Goal: Contribute content: Contribute content

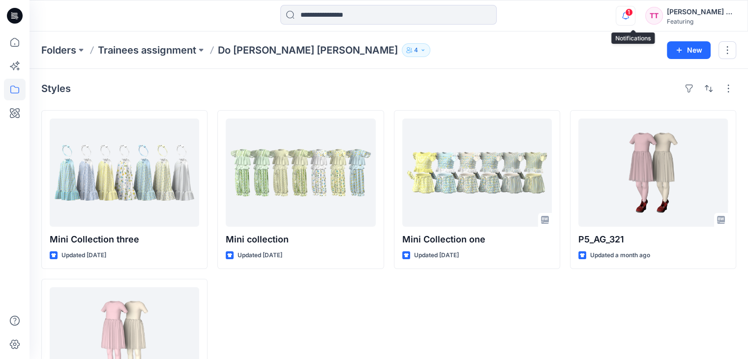
click at [635, 13] on icon "button" at bounding box center [625, 16] width 19 height 20
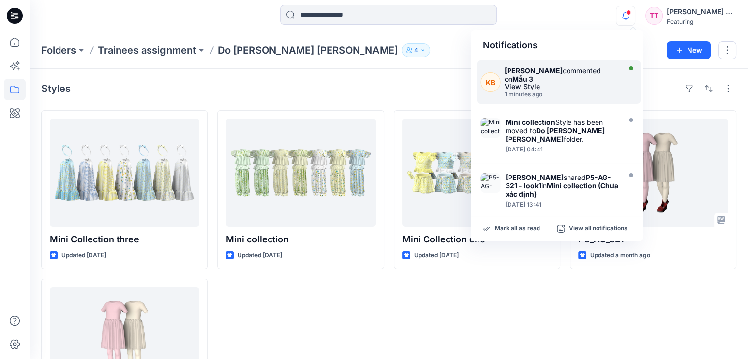
click at [566, 79] on div "[PERSON_NAME] commented on Mẫu 3" at bounding box center [561, 74] width 114 height 17
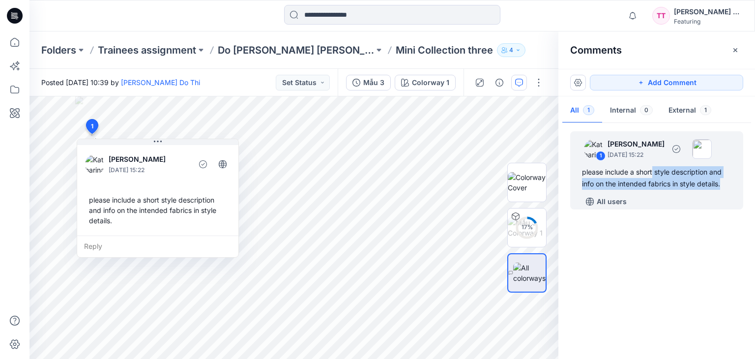
drag, startPoint x: 731, startPoint y: 204, endPoint x: 653, endPoint y: 168, distance: 86.0
click at [653, 168] on div "1 [PERSON_NAME] [DATE] 15:22 please include a short style description and info …" at bounding box center [656, 170] width 173 height 78
click at [698, 199] on div "All users" at bounding box center [662, 202] width 161 height 16
drag, startPoint x: 726, startPoint y: 187, endPoint x: 578, endPoint y: 165, distance: 149.2
click at [578, 165] on div "1 [PERSON_NAME] [DATE] 15:22 please include a short style description and info …" at bounding box center [656, 170] width 173 height 78
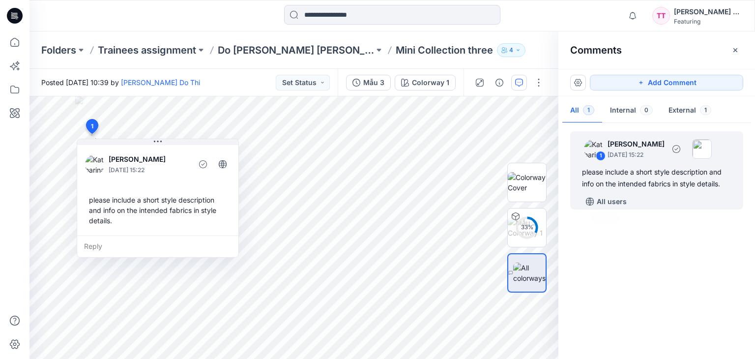
click at [675, 203] on div "All users" at bounding box center [662, 202] width 161 height 16
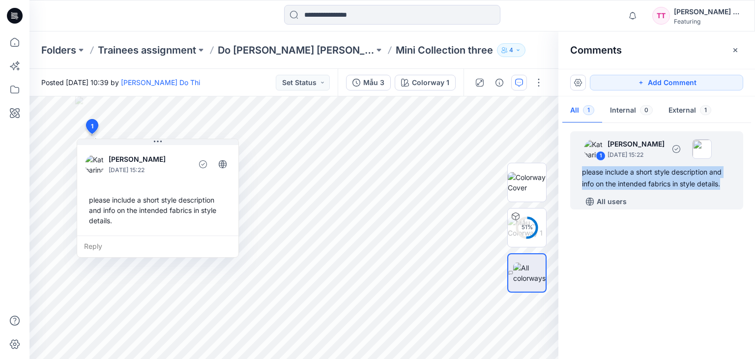
drag, startPoint x: 724, startPoint y: 193, endPoint x: 582, endPoint y: 172, distance: 143.2
click at [582, 172] on div "1 [PERSON_NAME] [DATE] 15:22 please include a short style description and info …" at bounding box center [656, 170] width 173 height 78
copy div "please include a short style description and info on the intended fabrics in st…"
click at [711, 188] on div "please include a short style description and info on the intended fabrics in st…" at bounding box center [656, 178] width 149 height 24
click at [723, 186] on div "please include a short style description and info on the intended fabrics in st…" at bounding box center [656, 178] width 149 height 24
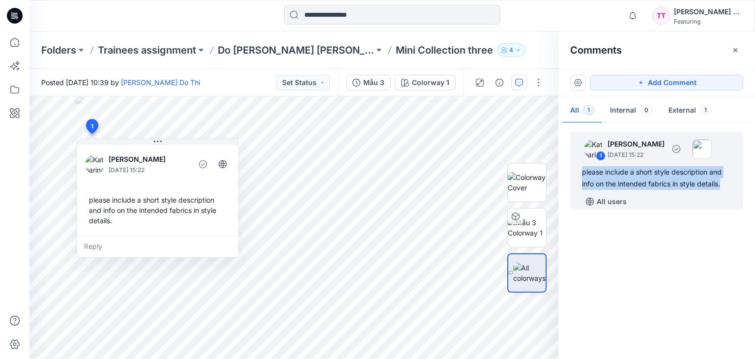
drag, startPoint x: 730, startPoint y: 183, endPoint x: 580, endPoint y: 171, distance: 150.0
click at [580, 171] on div "1 [PERSON_NAME] [DATE] 15:22 please include a short style description and info …" at bounding box center [656, 170] width 173 height 78
copy div "please include a short style description and info on the intended fabrics in st…"
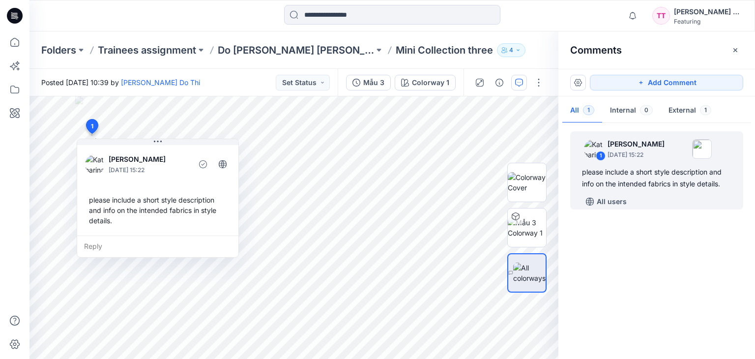
click at [593, 275] on div "1 [PERSON_NAME] [DATE] 15:22 please include a short style description and info …" at bounding box center [657, 238] width 197 height 226
click at [687, 109] on button "External 1" at bounding box center [690, 110] width 59 height 25
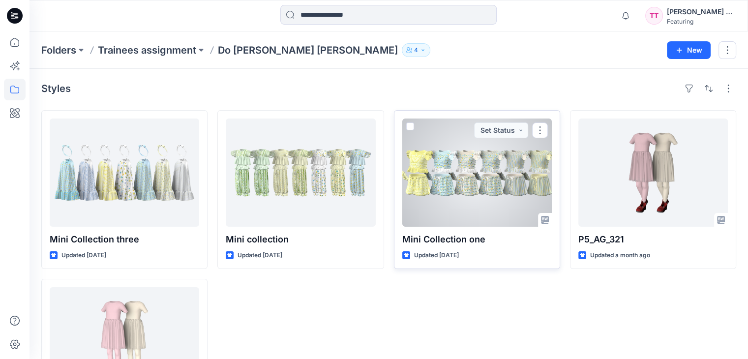
click at [470, 192] on div at bounding box center [476, 172] width 149 height 108
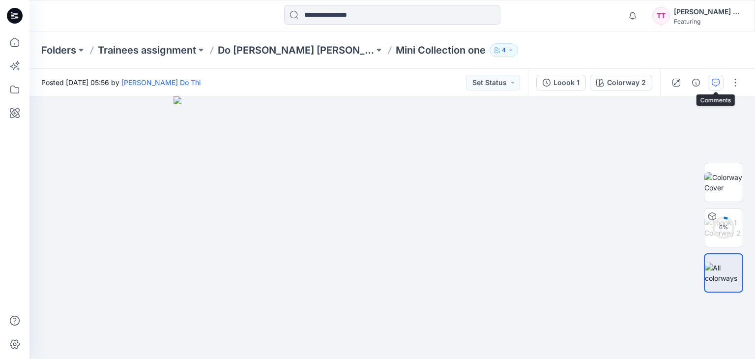
click at [714, 81] on icon "button" at bounding box center [716, 83] width 8 height 8
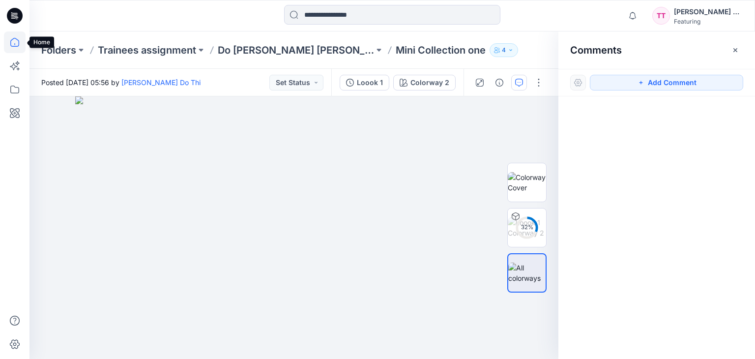
click at [15, 43] on icon at bounding box center [15, 42] width 22 height 22
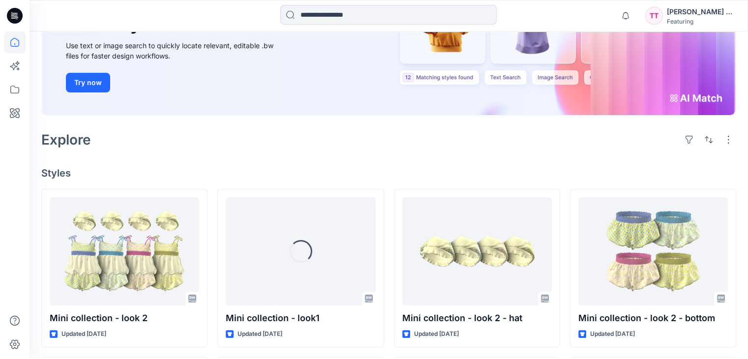
scroll to position [147, 0]
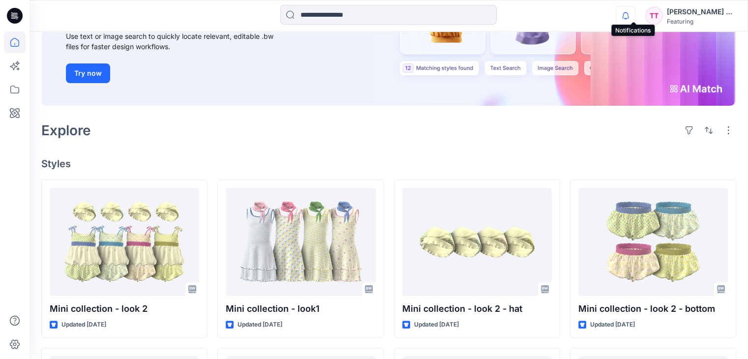
click at [635, 14] on icon "button" at bounding box center [625, 16] width 19 height 20
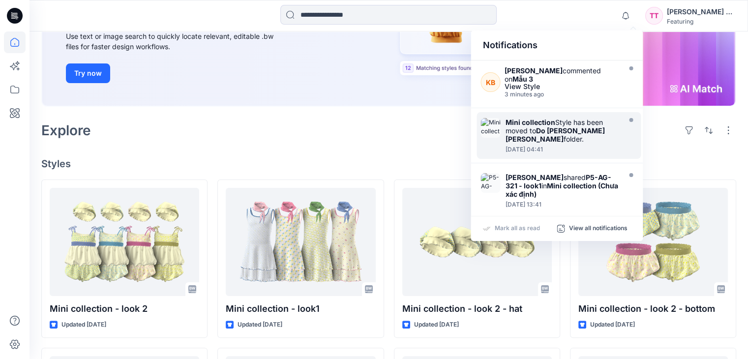
click at [581, 138] on div "Mini collection Style has been moved to Do [PERSON_NAME] [PERSON_NAME] folder." at bounding box center [561, 130] width 113 height 25
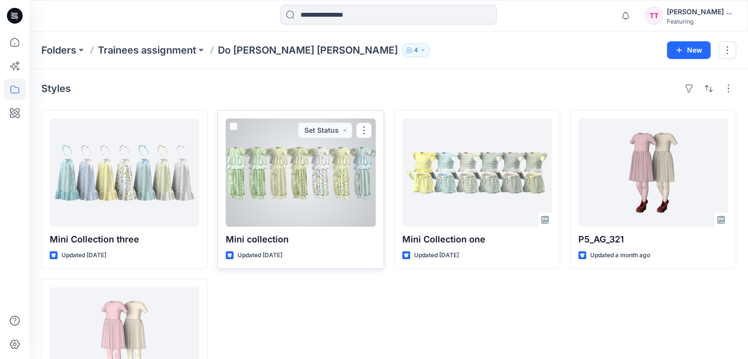
click at [340, 167] on div at bounding box center [300, 172] width 149 height 108
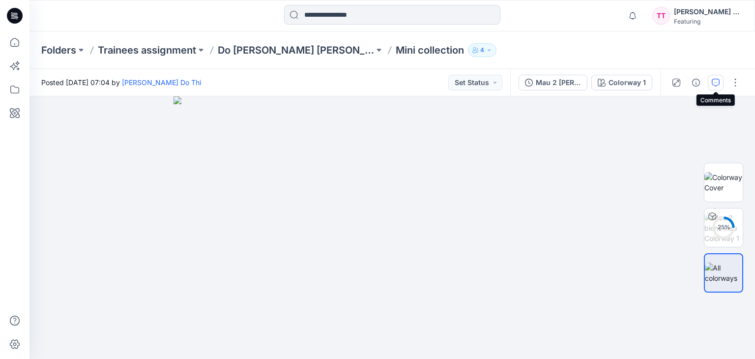
click at [717, 80] on icon "button" at bounding box center [716, 83] width 8 height 8
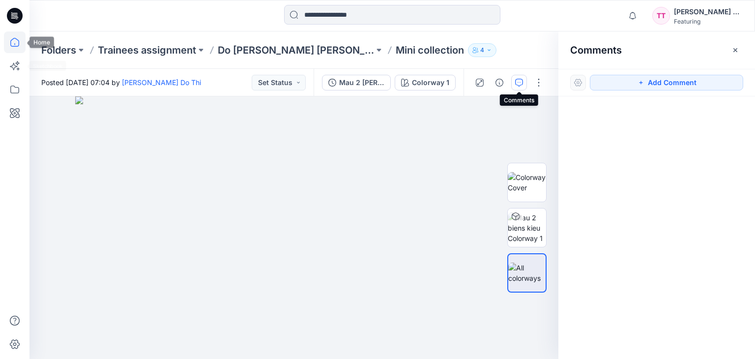
click at [18, 46] on icon at bounding box center [15, 42] width 22 height 22
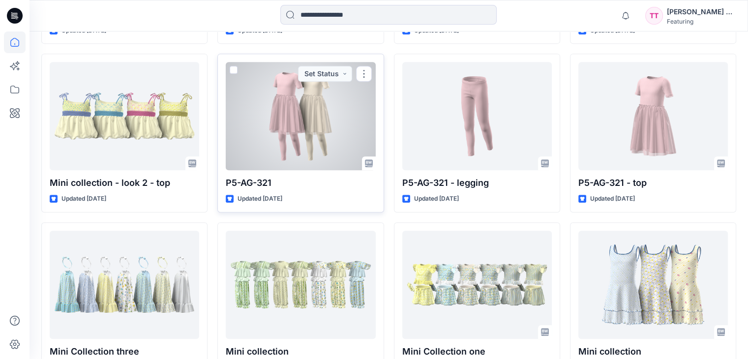
scroll to position [442, 0]
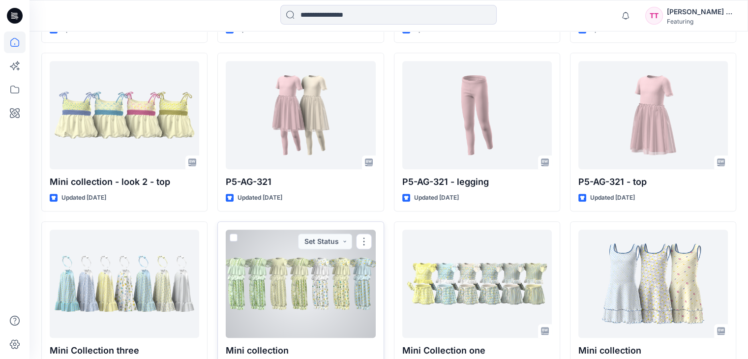
click at [332, 268] on div at bounding box center [300, 284] width 149 height 108
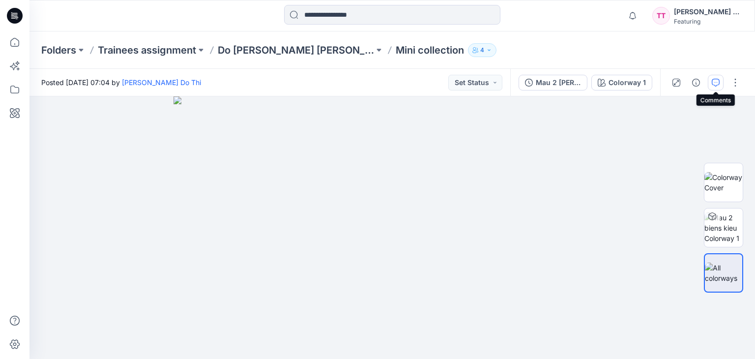
click at [713, 85] on icon "button" at bounding box center [716, 83] width 8 height 8
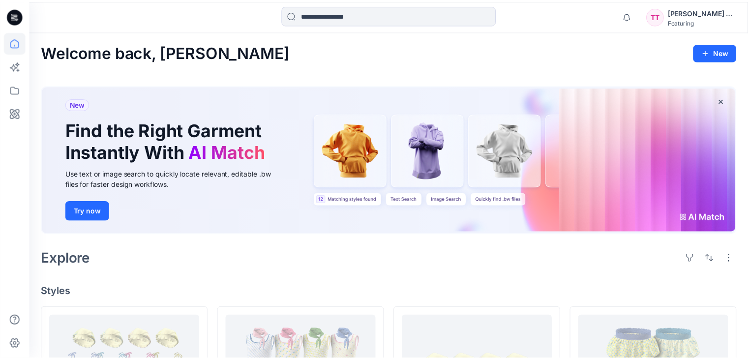
scroll to position [442, 0]
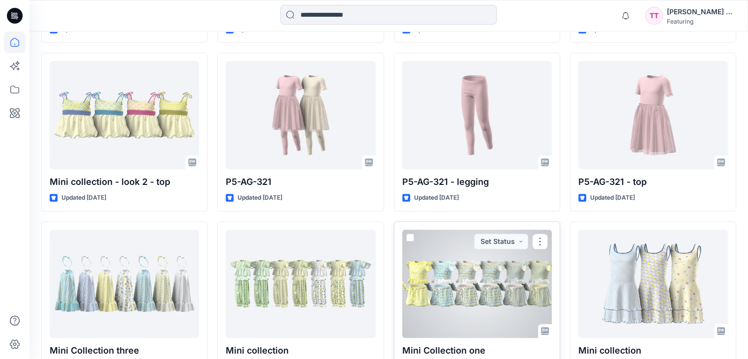
click at [487, 278] on div at bounding box center [476, 284] width 149 height 108
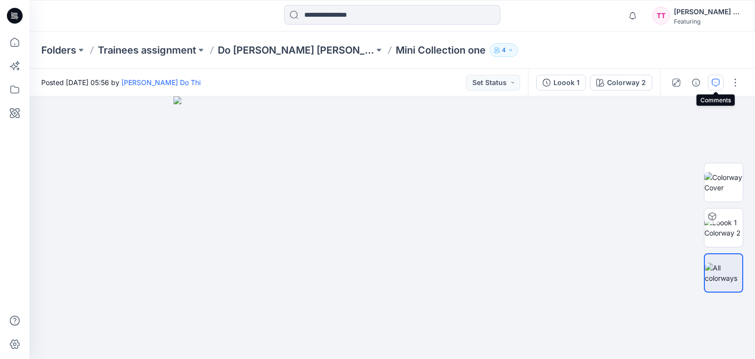
click at [718, 85] on icon "button" at bounding box center [716, 83] width 8 height 8
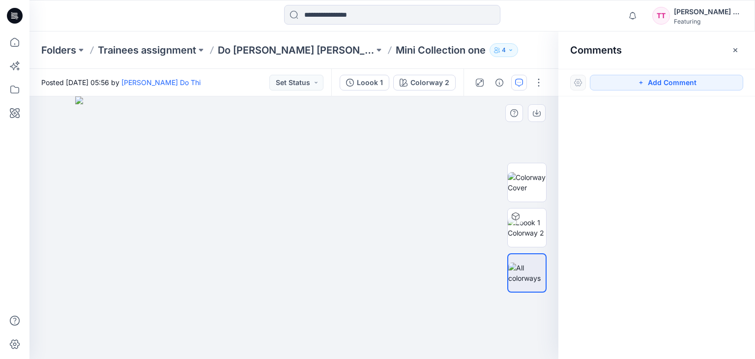
click at [381, 140] on img at bounding box center [293, 227] width 437 height 263
click at [16, 48] on icon at bounding box center [15, 42] width 22 height 22
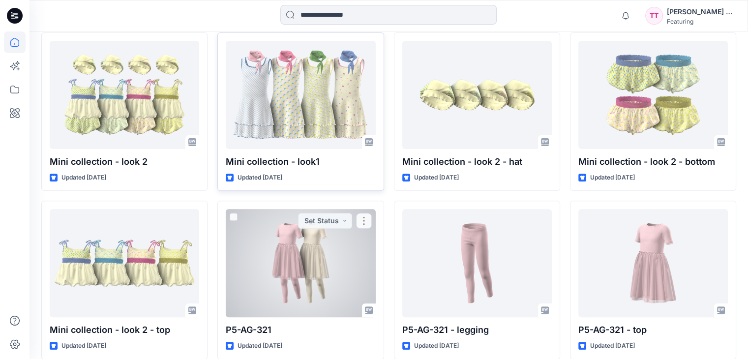
scroll to position [293, 0]
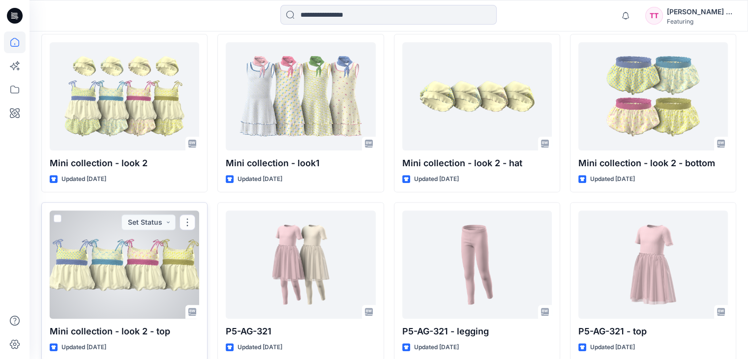
click at [170, 239] on div at bounding box center [124, 264] width 149 height 108
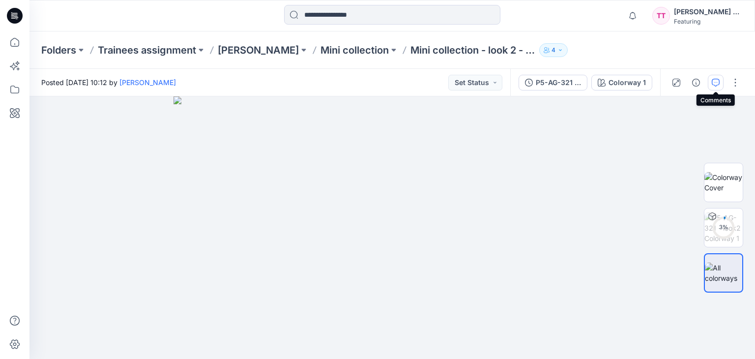
click at [712, 81] on icon "button" at bounding box center [716, 83] width 8 height 8
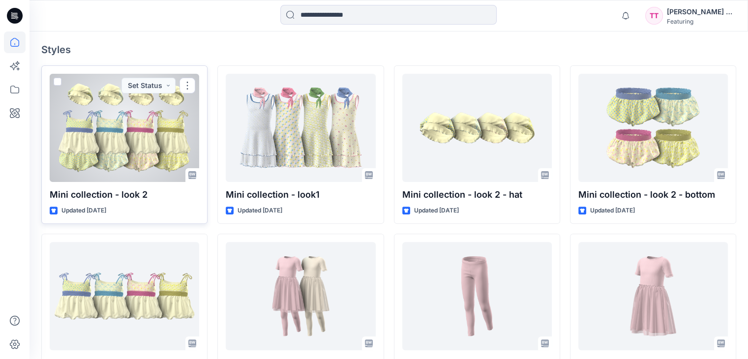
scroll to position [244, 0]
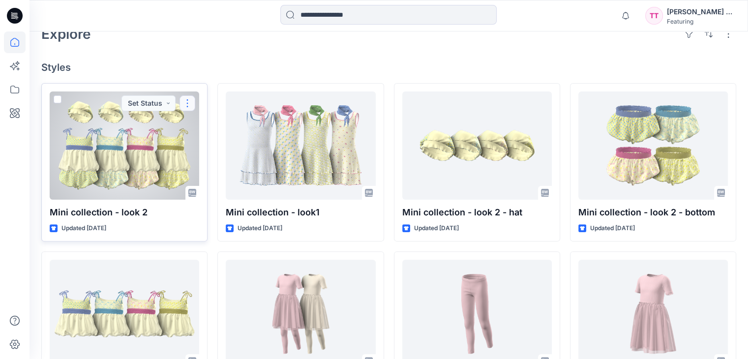
click at [183, 95] on button "button" at bounding box center [187, 103] width 16 height 16
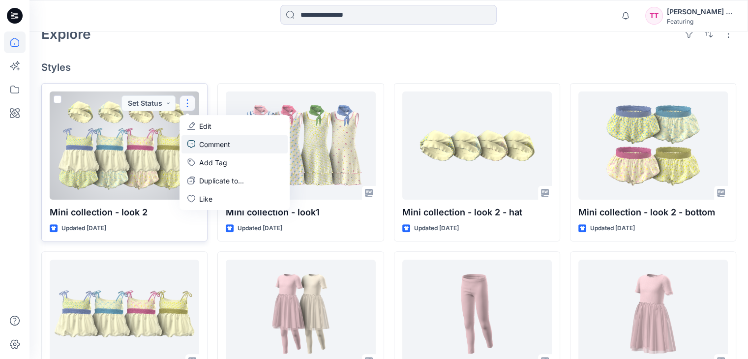
click at [216, 139] on p "Comment" at bounding box center [214, 144] width 31 height 10
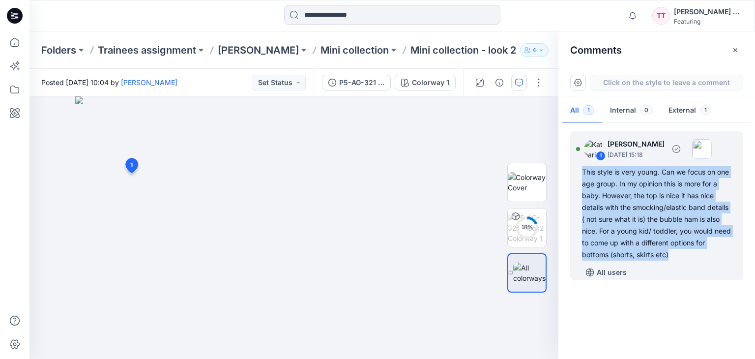
drag, startPoint x: 677, startPoint y: 252, endPoint x: 584, endPoint y: 172, distance: 123.0
click at [584, 172] on div "This style is very young. Can we focus on one age group. In my opinion this is …" at bounding box center [656, 213] width 149 height 94
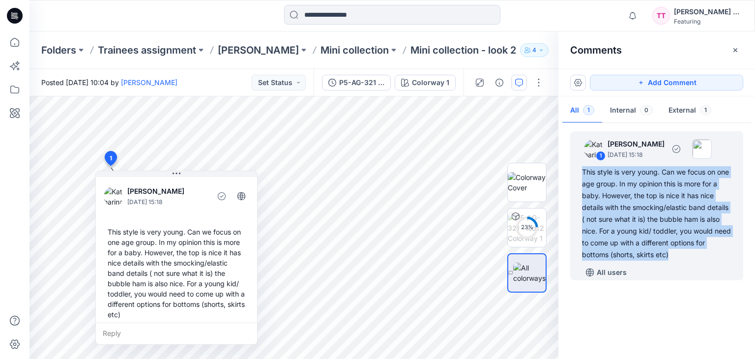
click at [689, 260] on div "This style is very young. Can we focus on one age group. In my opinion this is …" at bounding box center [656, 213] width 149 height 94
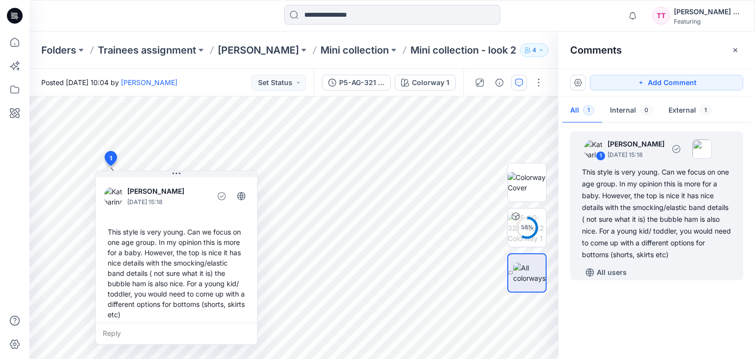
click at [669, 269] on div "All users" at bounding box center [662, 273] width 161 height 16
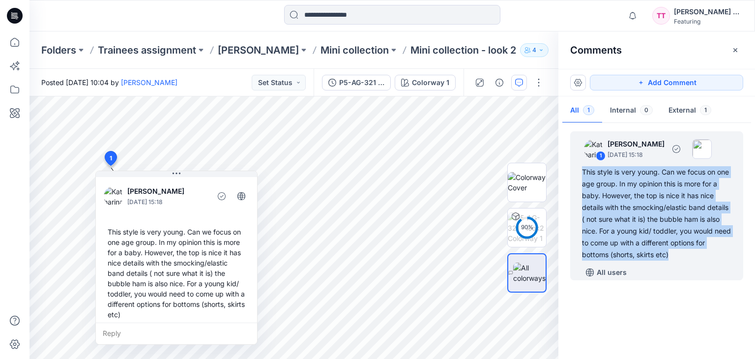
drag, startPoint x: 651, startPoint y: 258, endPoint x: 573, endPoint y: 174, distance: 114.8
click at [573, 174] on div "1 [PERSON_NAME] [DATE] 15:18 This style is very young. Can we focus on one age …" at bounding box center [656, 205] width 173 height 149
copy div "This style is very young. Can we focus on one age group. In my opinion this is …"
click at [23, 32] on icon at bounding box center [15, 42] width 22 height 22
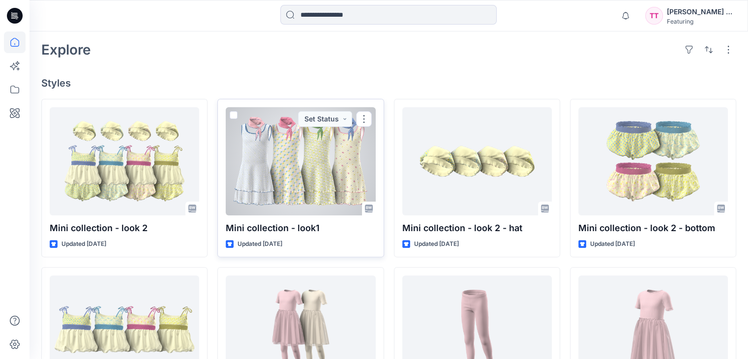
scroll to position [295, 0]
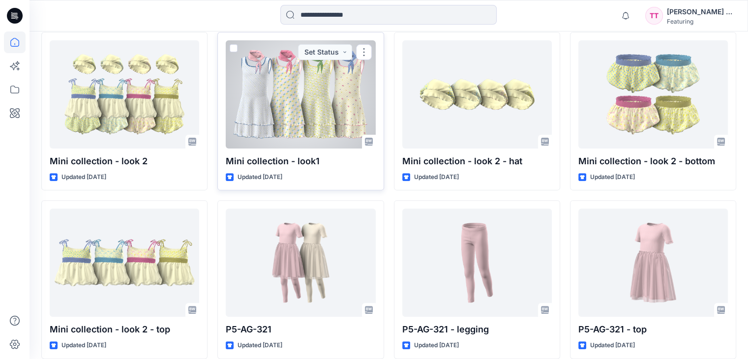
click at [332, 98] on div at bounding box center [300, 94] width 149 height 108
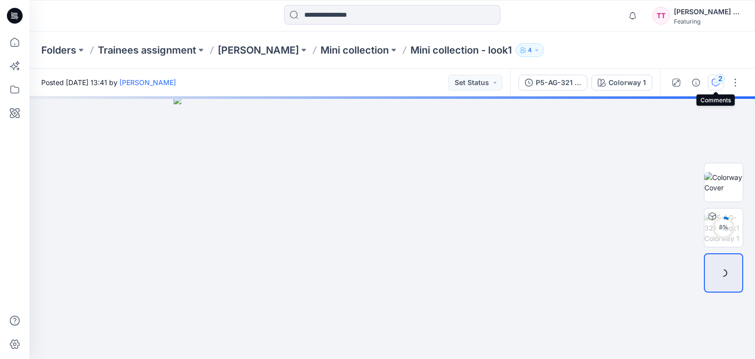
click at [712, 85] on icon "button" at bounding box center [716, 83] width 8 height 8
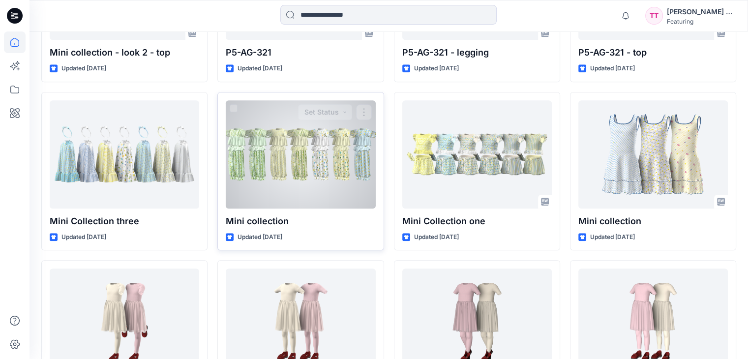
scroll to position [590, 0]
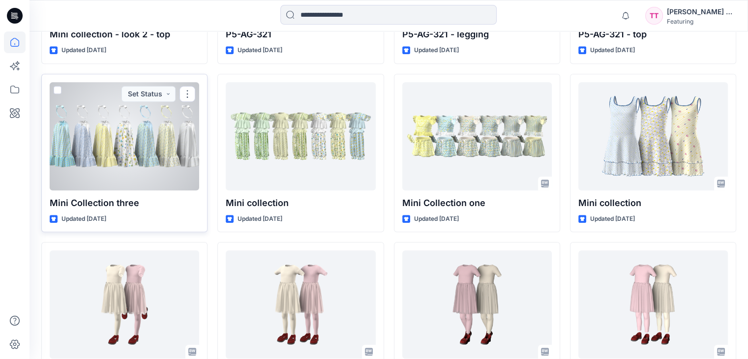
click at [173, 126] on div at bounding box center [124, 136] width 149 height 108
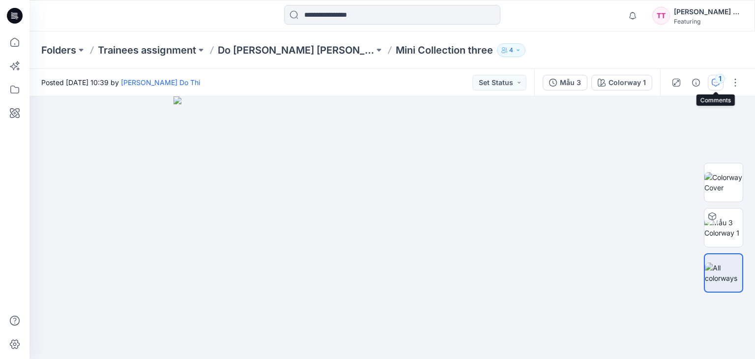
click at [716, 82] on icon "button" at bounding box center [716, 83] width 8 height 8
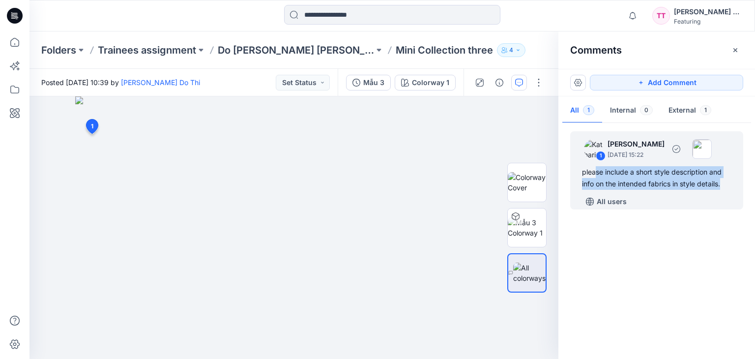
drag, startPoint x: 728, startPoint y: 198, endPoint x: 596, endPoint y: 173, distance: 134.0
click at [596, 173] on div "1 [PERSON_NAME] [DATE] 15:22 please include a short style description and info …" at bounding box center [656, 170] width 173 height 78
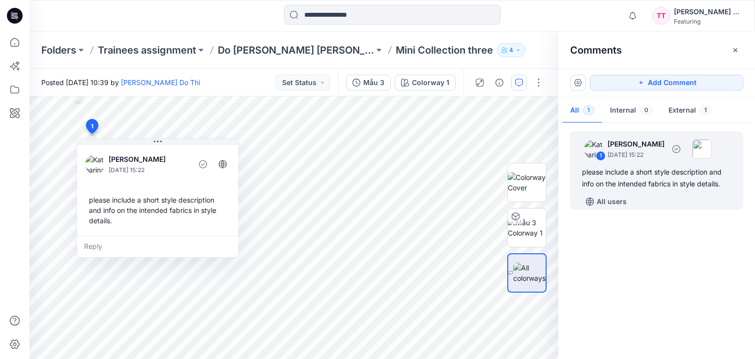
click at [701, 195] on div "All users" at bounding box center [662, 202] width 161 height 16
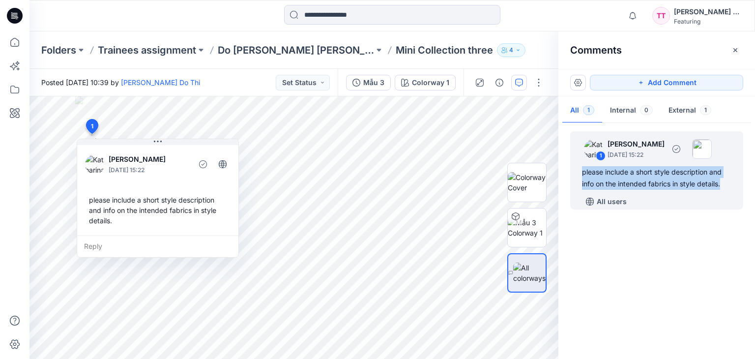
drag, startPoint x: 729, startPoint y: 197, endPoint x: 582, endPoint y: 171, distance: 148.8
click at [582, 171] on div "1 [PERSON_NAME] [DATE] 15:22 please include a short style description and info …" at bounding box center [656, 170] width 173 height 78
copy div "please include a short style description and info on the intended fabrics in st…"
click at [637, 15] on icon "button" at bounding box center [632, 16] width 19 height 20
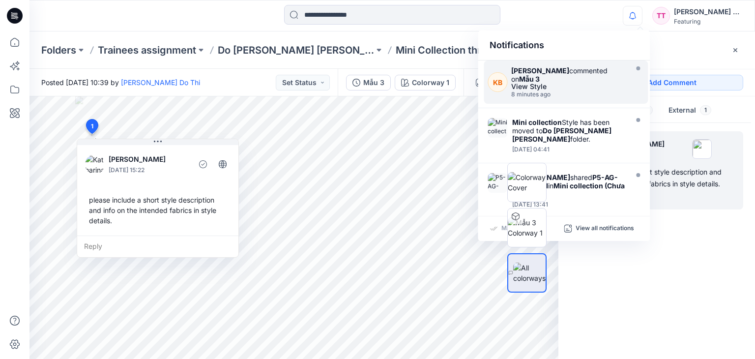
click at [572, 79] on div "[PERSON_NAME] commented on Mẫu 3" at bounding box center [568, 74] width 114 height 17
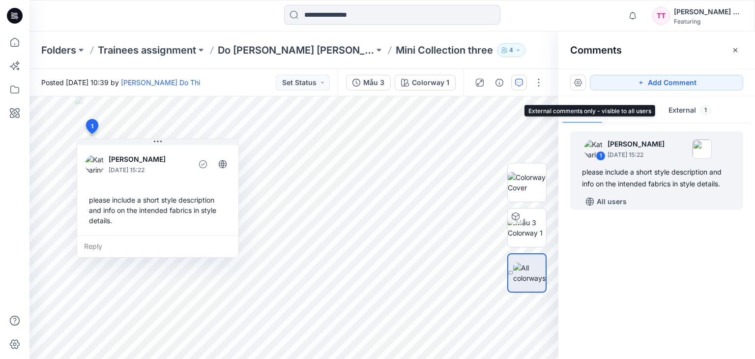
click at [684, 110] on button "External 1" at bounding box center [690, 110] width 59 height 25
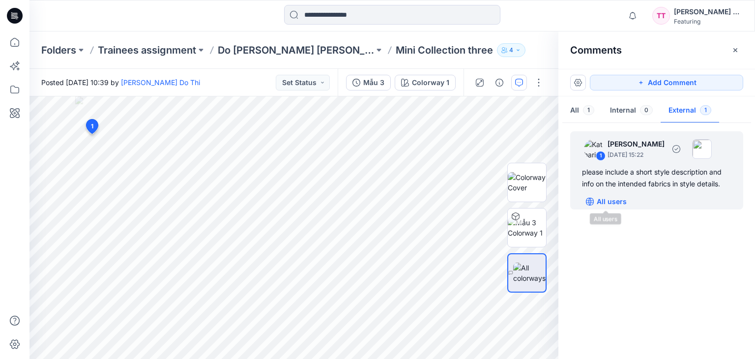
click at [607, 199] on p "All users" at bounding box center [612, 202] width 30 height 12
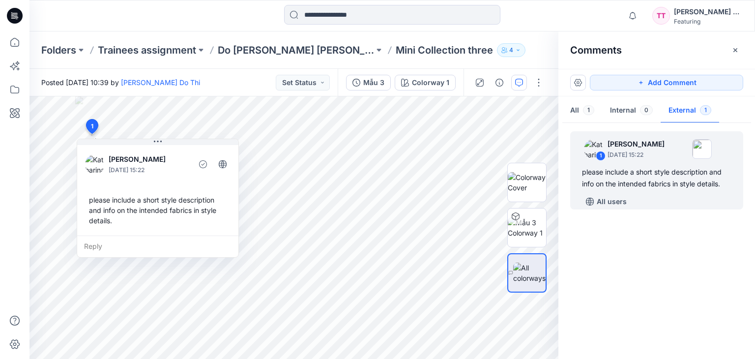
click at [586, 249] on div "1 [PERSON_NAME] [DATE] 15:22 please include a short style description and info …" at bounding box center [657, 238] width 197 height 226
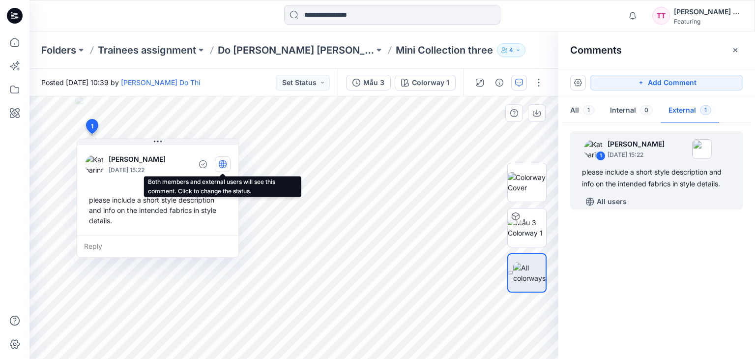
click at [218, 163] on button "button" at bounding box center [223, 164] width 16 height 16
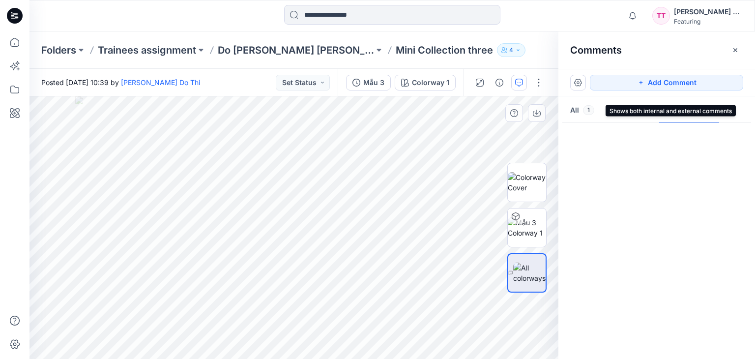
click at [584, 114] on button "All 1" at bounding box center [582, 110] width 40 height 25
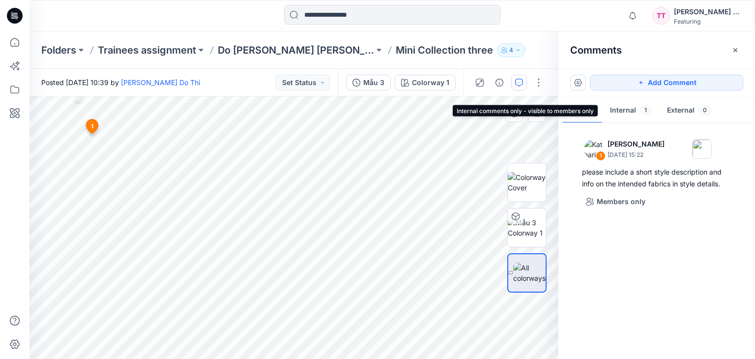
click at [619, 113] on button "Internal 1" at bounding box center [630, 110] width 57 height 25
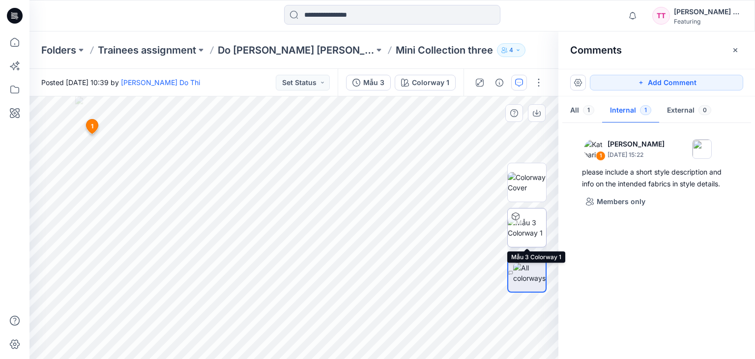
click at [532, 219] on img at bounding box center [527, 227] width 38 height 21
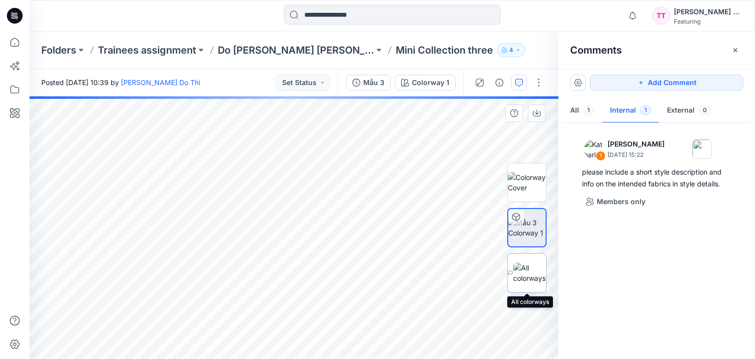
click at [531, 265] on img at bounding box center [529, 273] width 33 height 21
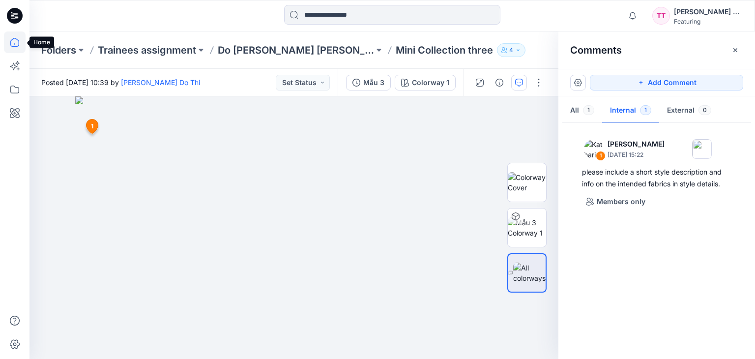
click at [7, 42] on icon at bounding box center [15, 42] width 22 height 22
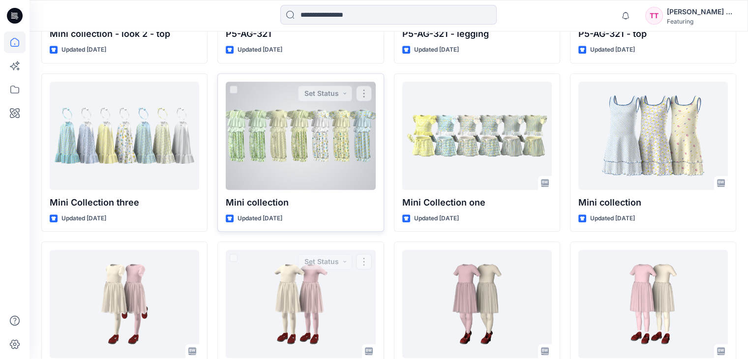
scroll to position [573, 0]
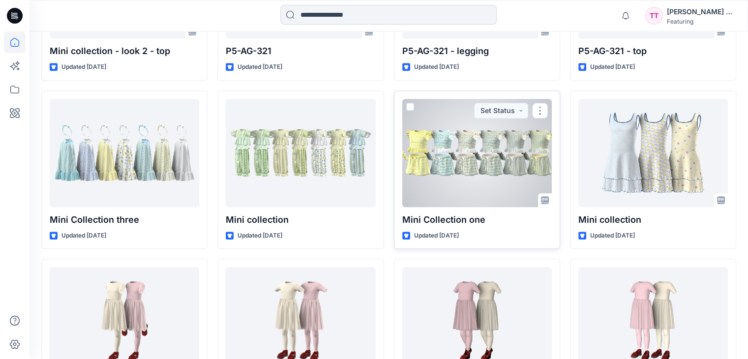
click at [493, 168] on div at bounding box center [476, 153] width 149 height 108
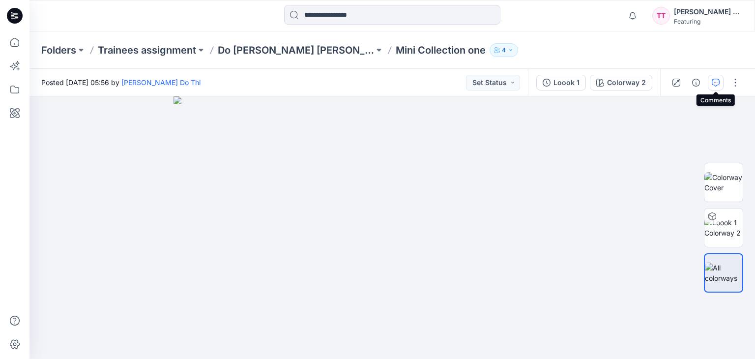
click at [712, 80] on icon "button" at bounding box center [716, 83] width 8 height 8
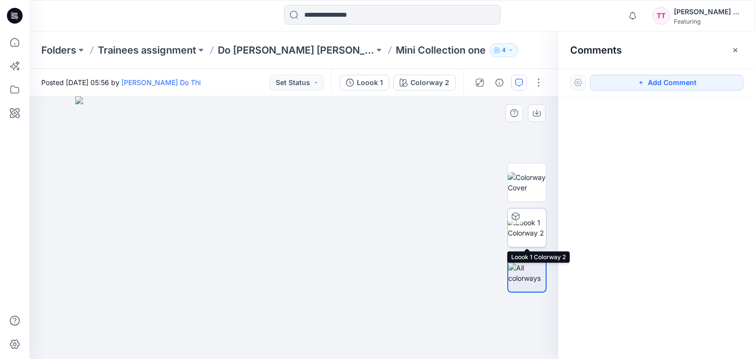
click at [530, 232] on img at bounding box center [527, 227] width 38 height 21
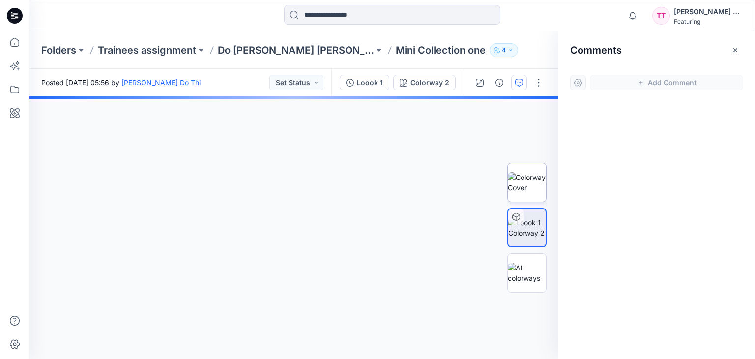
click at [536, 192] on img at bounding box center [527, 182] width 38 height 21
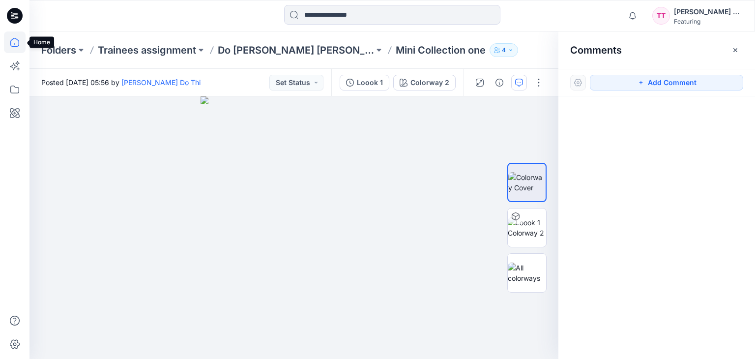
click at [12, 38] on icon at bounding box center [15, 42] width 22 height 22
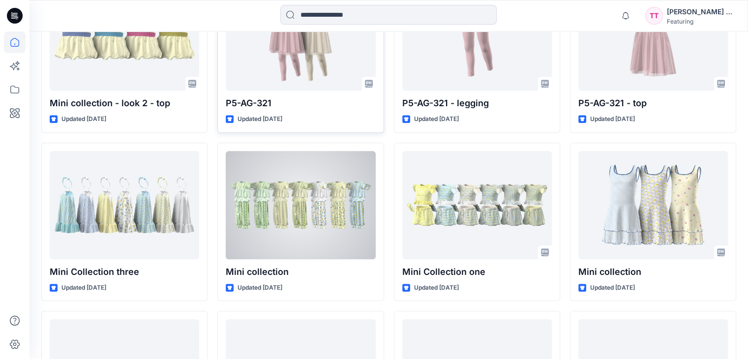
scroll to position [541, 0]
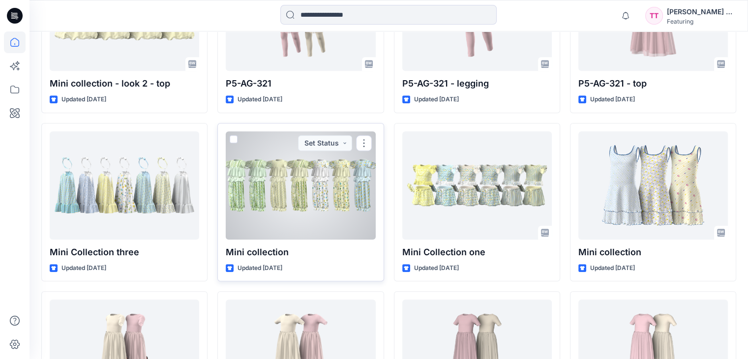
click at [316, 156] on div at bounding box center [300, 185] width 149 height 108
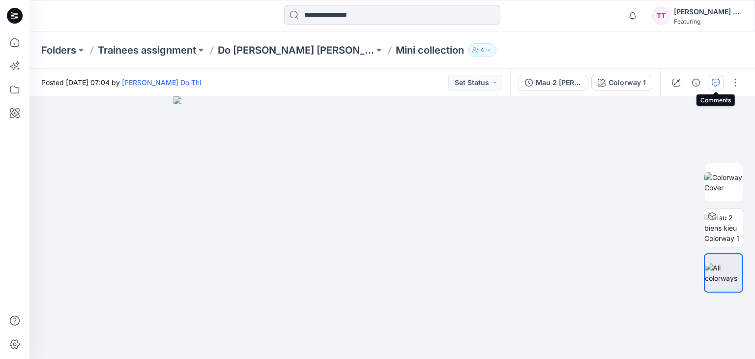
click at [720, 81] on icon "button" at bounding box center [716, 83] width 8 height 8
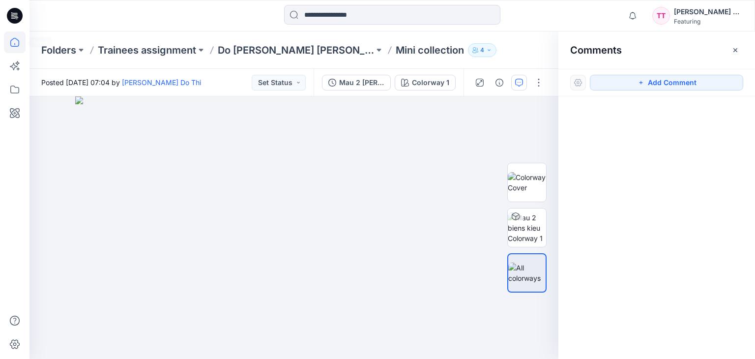
click at [18, 42] on icon at bounding box center [14, 42] width 9 height 9
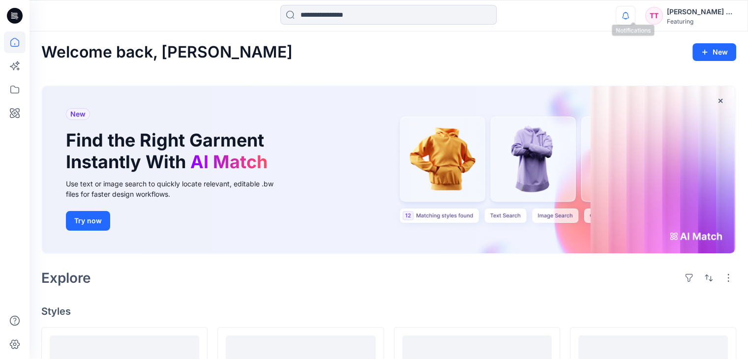
click at [627, 16] on icon "button" at bounding box center [625, 16] width 19 height 20
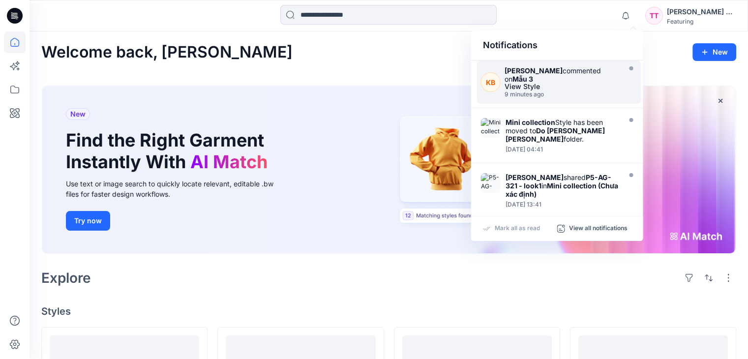
click at [582, 70] on div "[PERSON_NAME] commented on Mẫu 3" at bounding box center [561, 74] width 114 height 17
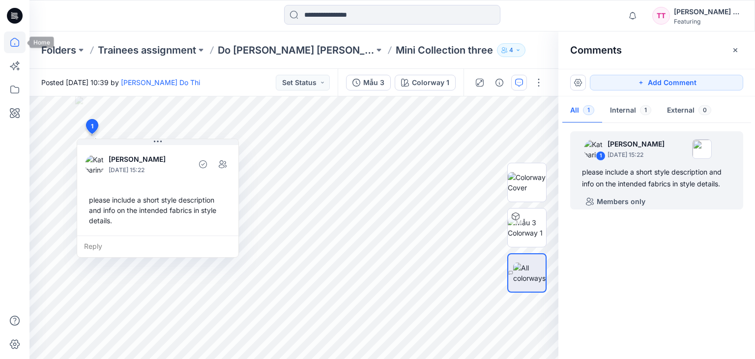
click at [14, 44] on icon at bounding box center [14, 44] width 0 height 2
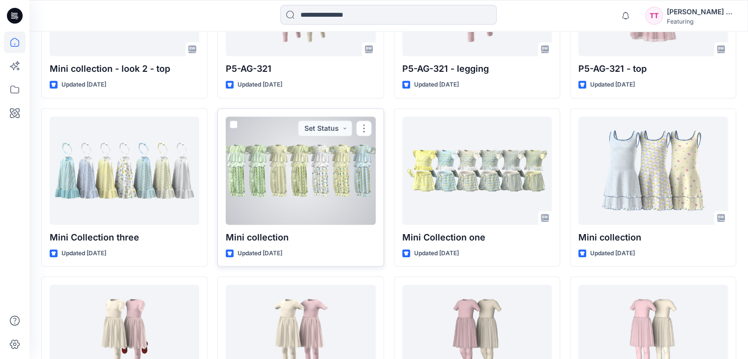
scroll to position [573, 0]
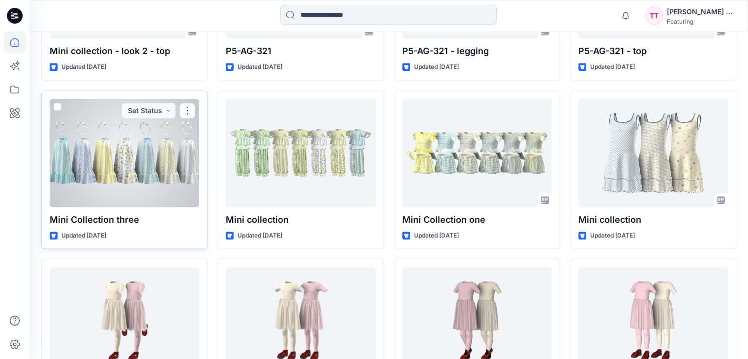
click at [152, 181] on div at bounding box center [124, 153] width 149 height 108
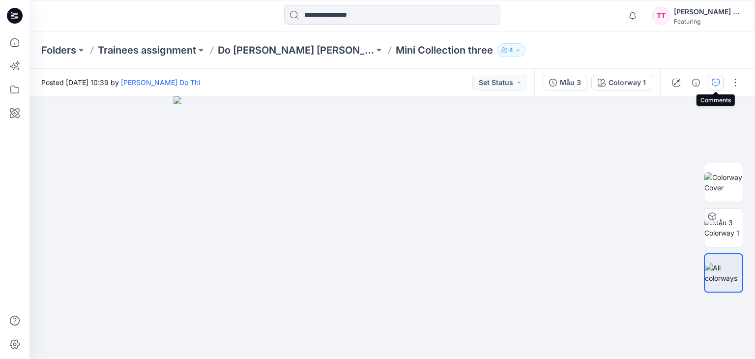
click at [715, 81] on icon "button" at bounding box center [716, 83] width 8 height 8
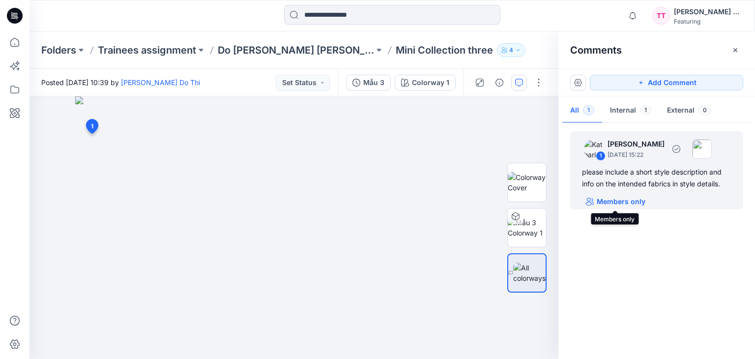
click at [638, 202] on p "Members only" at bounding box center [621, 202] width 49 height 12
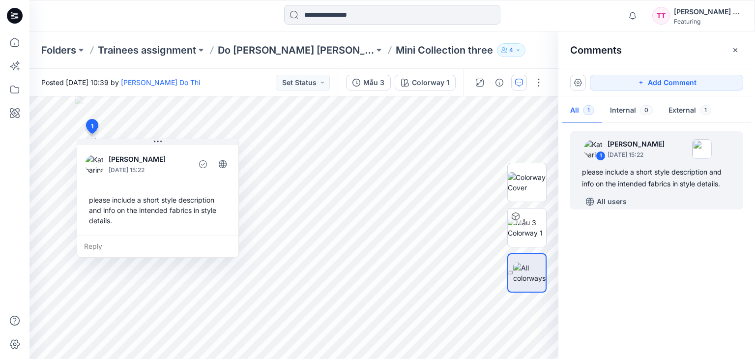
click at [613, 234] on div "1 [PERSON_NAME] [DATE] 15:22 please include a short style description and info …" at bounding box center [657, 238] width 197 height 226
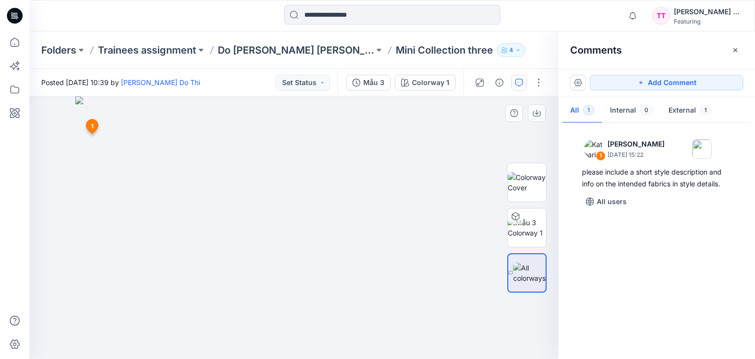
click at [244, 144] on img at bounding box center [293, 227] width 437 height 263
click at [537, 86] on button "button" at bounding box center [539, 83] width 16 height 16
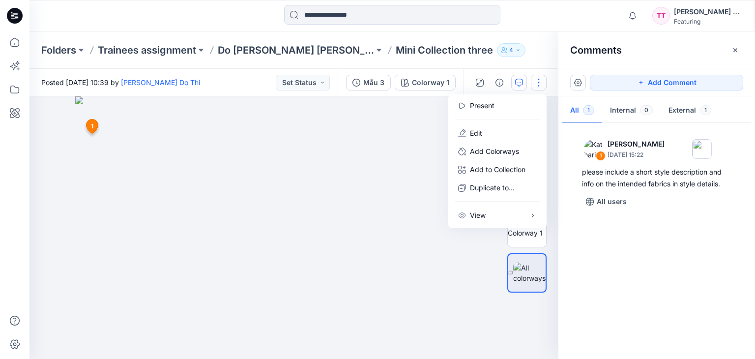
click at [568, 238] on div "1 [PERSON_NAME] [DATE] 15:22 please include a short style description and info …" at bounding box center [657, 238] width 197 height 226
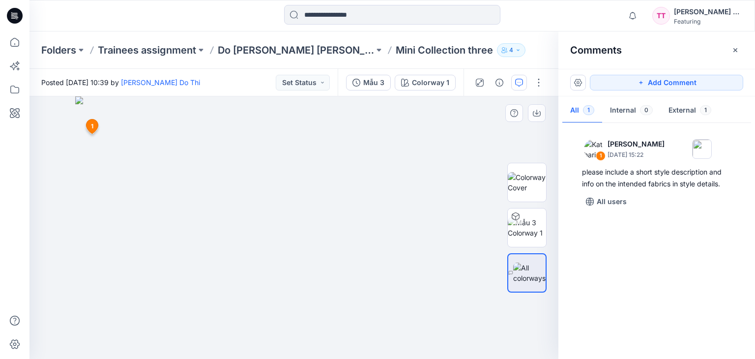
click at [88, 124] on icon at bounding box center [92, 126] width 12 height 14
click at [495, 81] on button "button" at bounding box center [500, 83] width 16 height 16
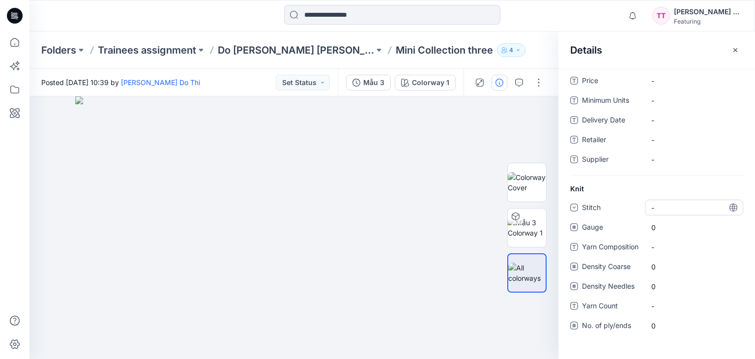
click at [671, 205] on div "-" at bounding box center [694, 208] width 98 height 16
click at [670, 81] on span "-" at bounding box center [694, 81] width 86 height 10
click at [692, 106] on div "-" at bounding box center [694, 100] width 98 height 16
click at [684, 121] on Date "-" at bounding box center [694, 120] width 86 height 10
click at [675, 93] on div "-" at bounding box center [694, 100] width 98 height 16
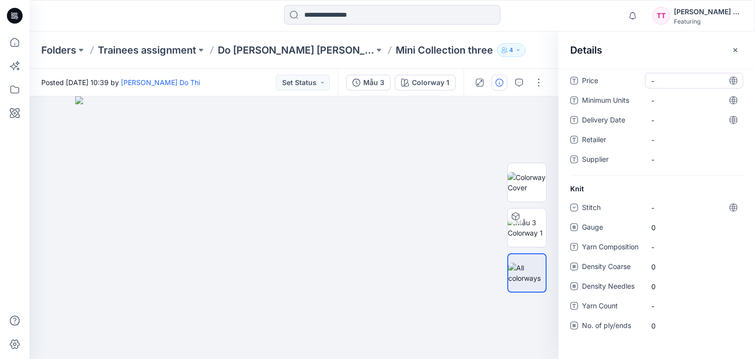
click at [696, 82] on span "-" at bounding box center [694, 81] width 86 height 10
drag, startPoint x: 697, startPoint y: 158, endPoint x: 694, endPoint y: 171, distance: 13.1
click at [697, 159] on span "-" at bounding box center [694, 159] width 86 height 10
click at [689, 203] on div "-" at bounding box center [694, 208] width 98 height 16
click at [628, 226] on span "Gauge" at bounding box center [611, 228] width 59 height 14
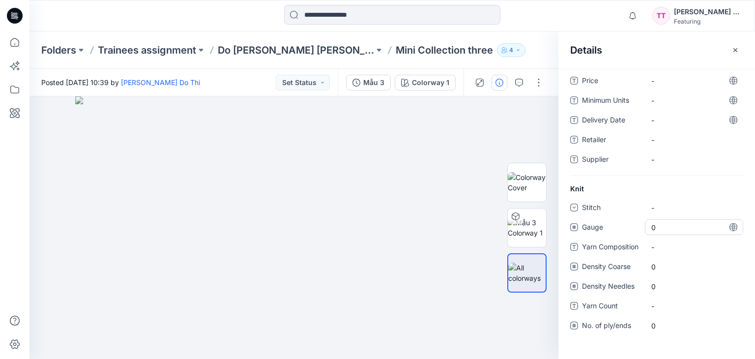
click at [670, 226] on span "0" at bounding box center [694, 227] width 86 height 10
click at [668, 263] on div "Stitch - Gauge 0 Yarn Composition - Density Coarse 0 Density Needles 0 Yarn Cou…" at bounding box center [656, 273] width 173 height 146
click at [604, 347] on div "Price - Minimum Units - Delivery Date - Retailer - Supplier - Knit Stitch - Gau…" at bounding box center [657, 214] width 197 height 290
click at [484, 156] on img at bounding box center [293, 227] width 437 height 263
click at [738, 52] on icon "button" at bounding box center [736, 50] width 8 height 8
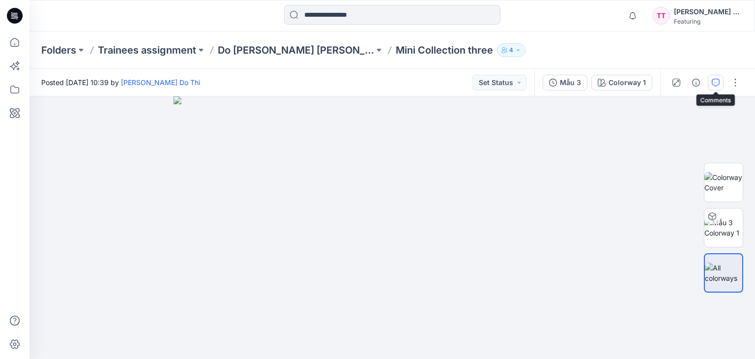
click at [716, 82] on icon "button" at bounding box center [716, 83] width 8 height 8
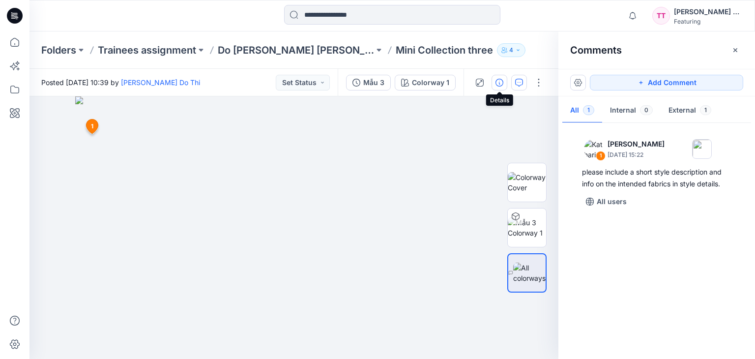
click at [495, 81] on button "button" at bounding box center [500, 83] width 16 height 16
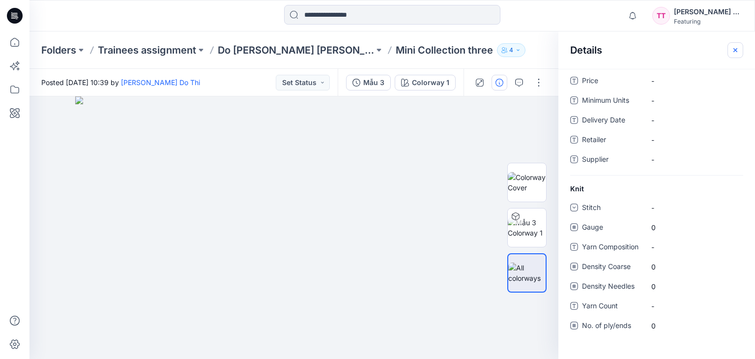
click at [737, 52] on icon "button" at bounding box center [736, 50] width 4 height 4
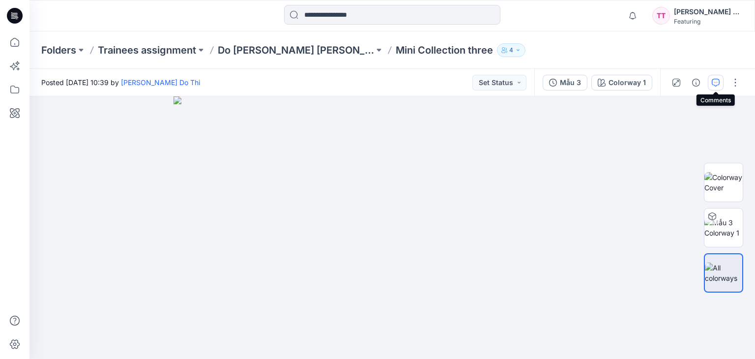
click at [717, 88] on button "button" at bounding box center [716, 83] width 16 height 16
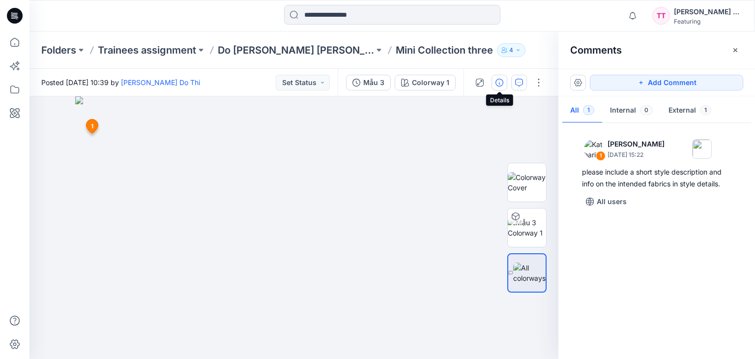
click at [500, 80] on icon "button" at bounding box center [500, 83] width 8 height 8
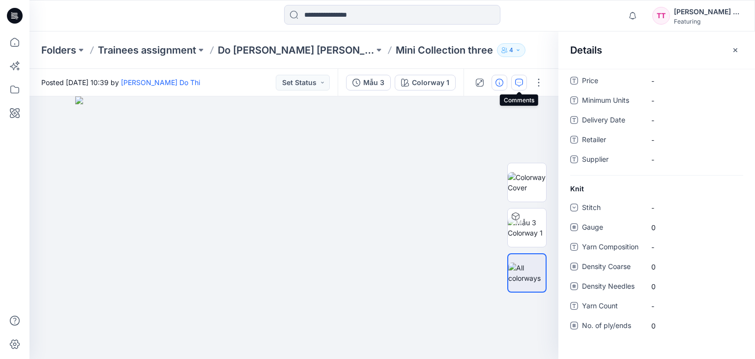
click at [519, 87] on button "button" at bounding box center [519, 83] width 16 height 16
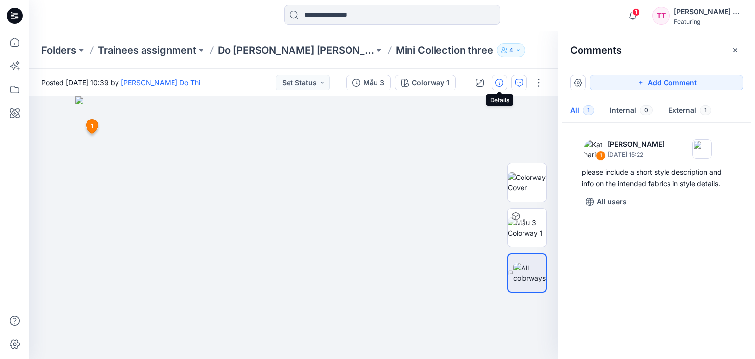
click at [498, 88] on button "button" at bounding box center [500, 83] width 16 height 16
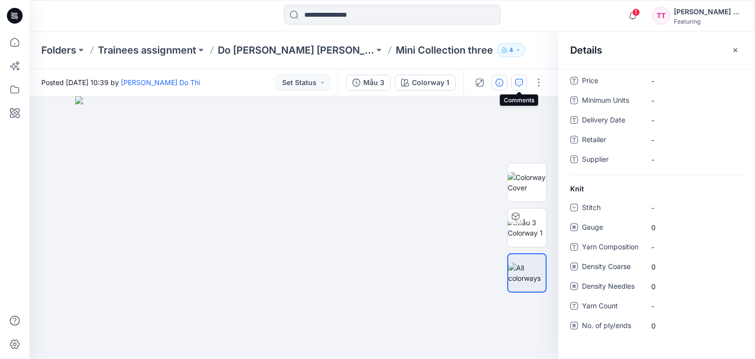
click at [516, 89] on button "button" at bounding box center [519, 83] width 16 height 16
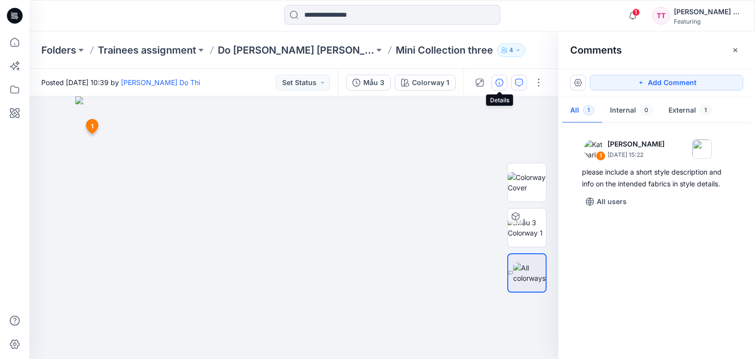
click at [497, 88] on button "button" at bounding box center [500, 83] width 16 height 16
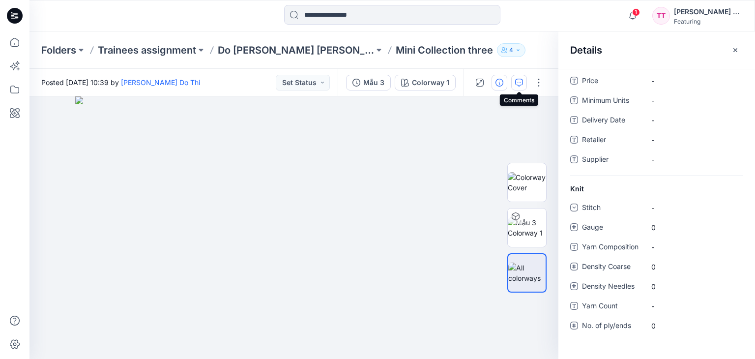
click at [519, 82] on icon "button" at bounding box center [519, 83] width 8 height 8
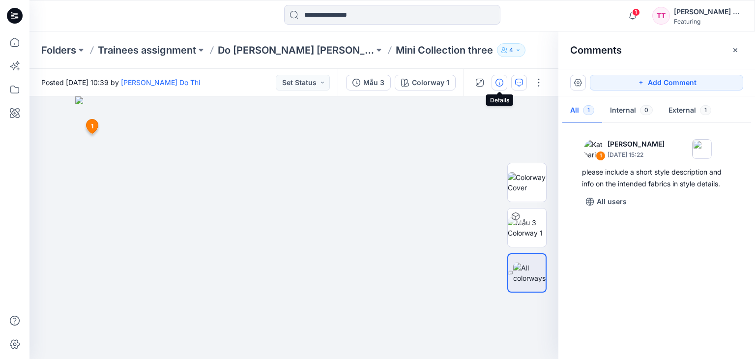
click at [503, 80] on button "button" at bounding box center [500, 83] width 16 height 16
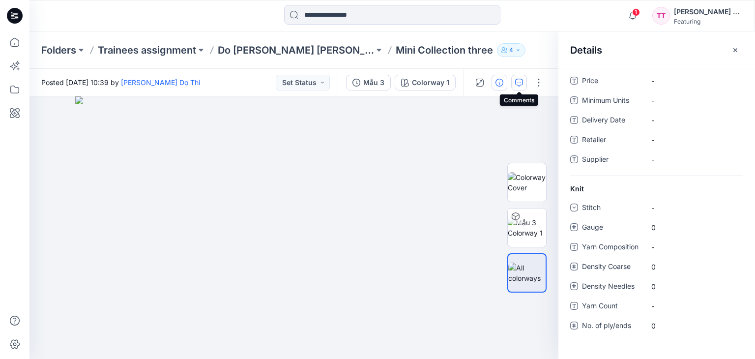
click at [519, 85] on icon "button" at bounding box center [519, 83] width 8 height 8
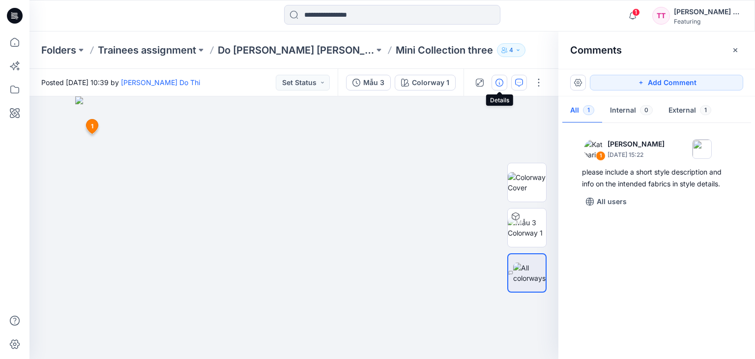
click at [494, 79] on button "button" at bounding box center [500, 83] width 16 height 16
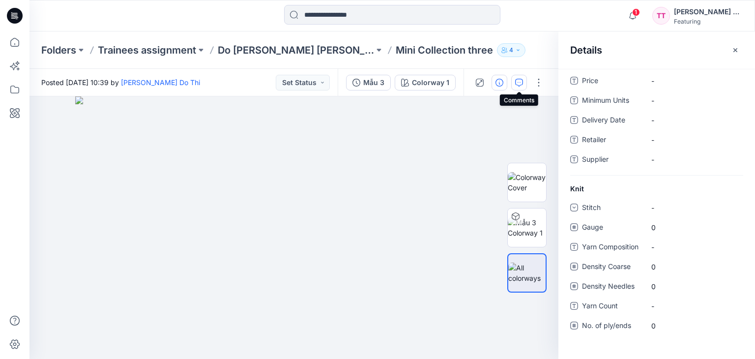
click at [514, 85] on button "button" at bounding box center [519, 83] width 16 height 16
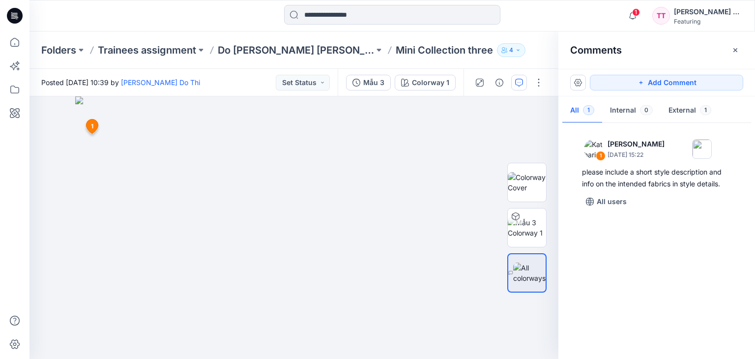
click at [511, 41] on div "Folders Trainees assignment Do [PERSON_NAME] [PERSON_NAME] Mini Collection thre…" at bounding box center [392, 49] width 726 height 37
click at [519, 51] on div "Folders Trainees assignment Do [PERSON_NAME] [PERSON_NAME] Mini Collection thre…" at bounding box center [353, 50] width 625 height 14
click at [737, 48] on icon "button" at bounding box center [736, 50] width 8 height 8
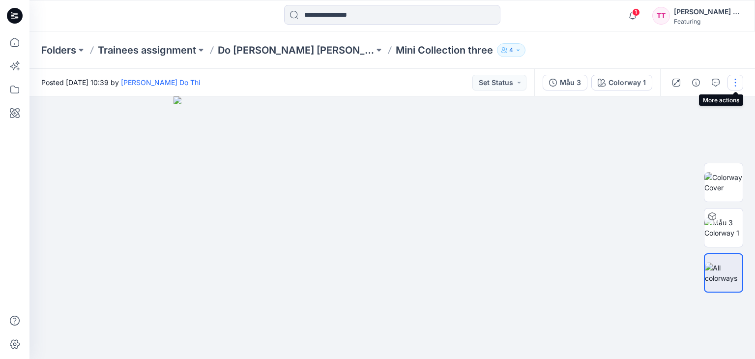
click at [739, 83] on button "button" at bounding box center [736, 83] width 16 height 16
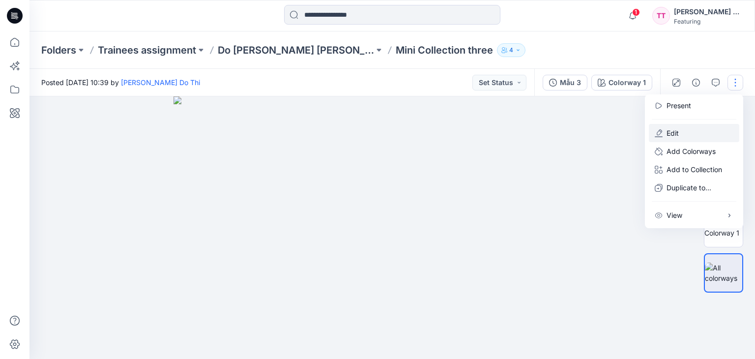
click at [704, 128] on button "Edit" at bounding box center [694, 133] width 90 height 18
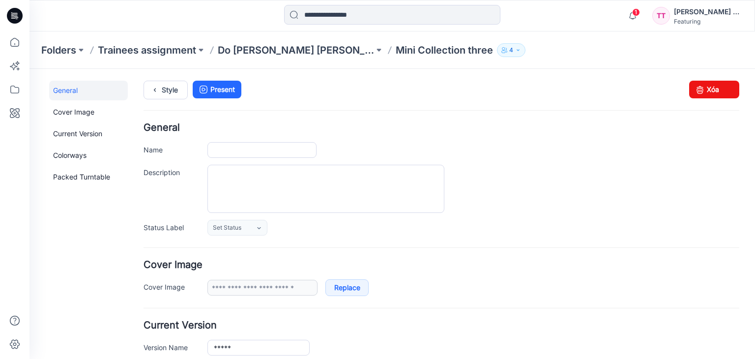
type input "**********"
click at [253, 181] on textarea "Description" at bounding box center [325, 189] width 237 height 48
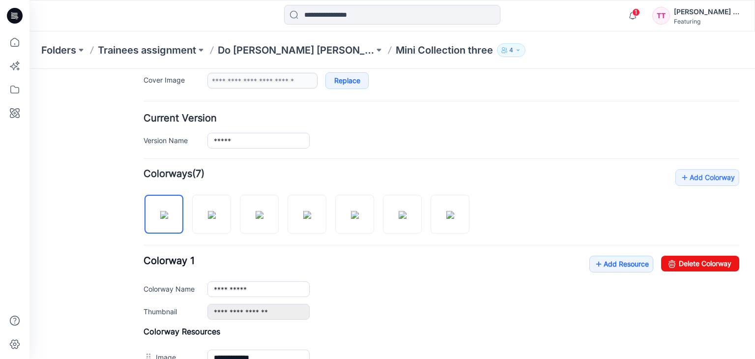
scroll to position [246, 0]
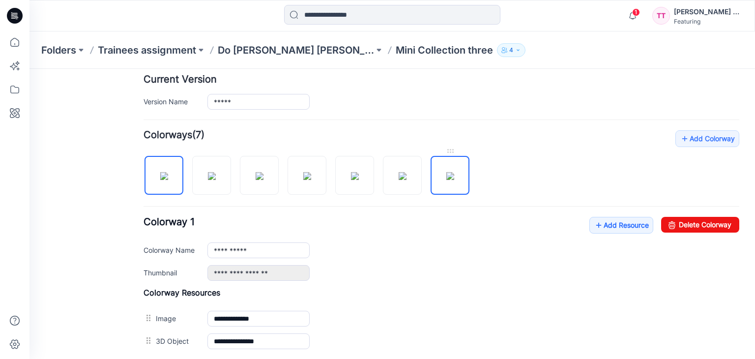
click at [454, 180] on img at bounding box center [450, 176] width 8 height 8
type input "**********"
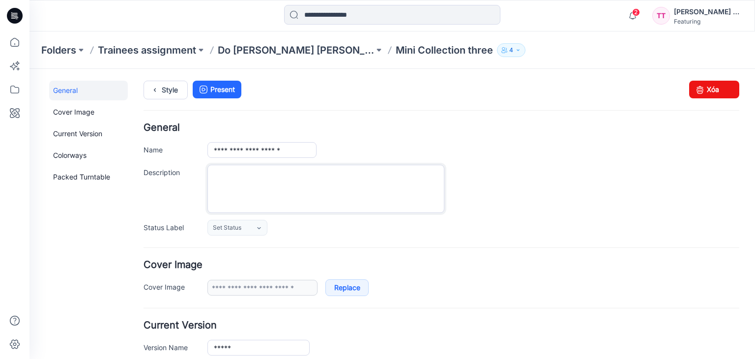
click at [221, 179] on textarea "Description" at bounding box center [325, 189] width 237 height 48
paste textarea "**********"
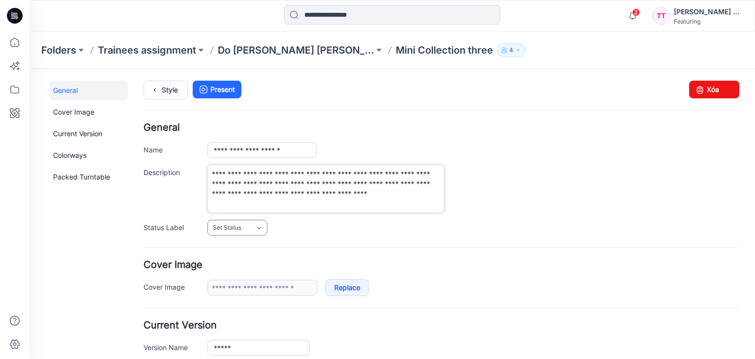
type textarea "**********"
click at [257, 225] on icon at bounding box center [259, 228] width 8 height 8
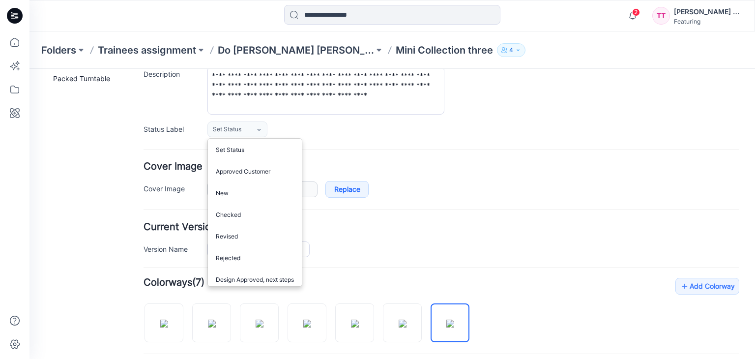
drag, startPoint x: 133, startPoint y: 135, endPoint x: 125, endPoint y: 129, distance: 10.5
click at [133, 135] on div "**********" at bounding box center [386, 287] width 714 height 632
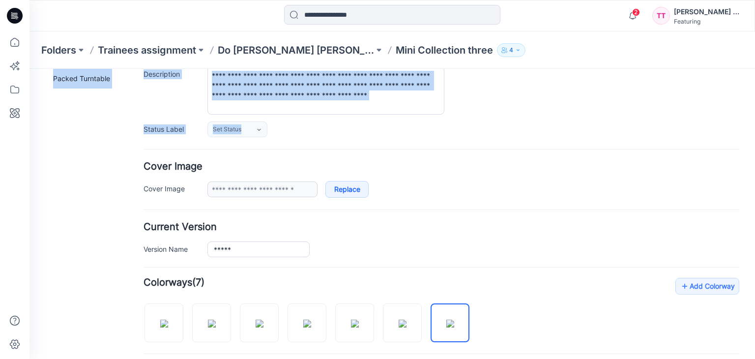
drag, startPoint x: 151, startPoint y: 132, endPoint x: 261, endPoint y: 140, distance: 109.4
click at [261, 140] on div "**********" at bounding box center [386, 287] width 714 height 632
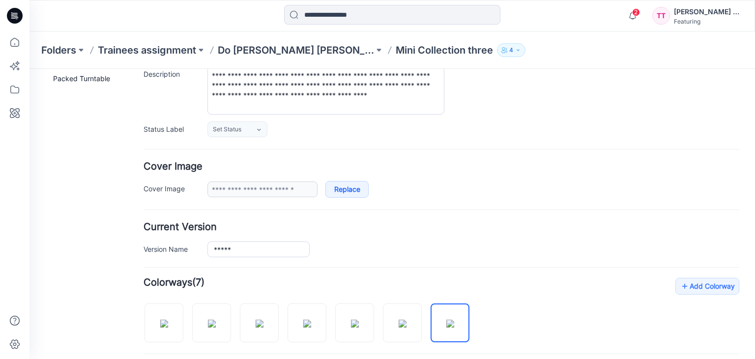
click at [275, 139] on form "**********" at bounding box center [442, 309] width 596 height 568
drag, startPoint x: 194, startPoint y: 139, endPoint x: 142, endPoint y: 128, distance: 53.1
click at [142, 128] on div "**********" at bounding box center [386, 287] width 714 height 632
drag, startPoint x: 137, startPoint y: 128, endPoint x: 145, endPoint y: 128, distance: 7.9
click at [145, 128] on div "**********" at bounding box center [386, 287] width 714 height 632
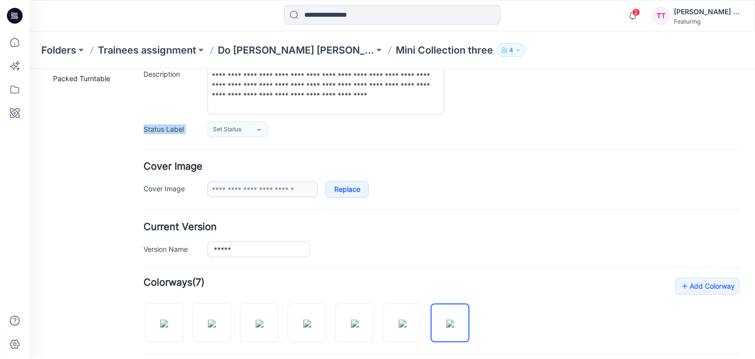
copy div "Status Label"
click at [243, 124] on link "Set Status" at bounding box center [237, 129] width 60 height 16
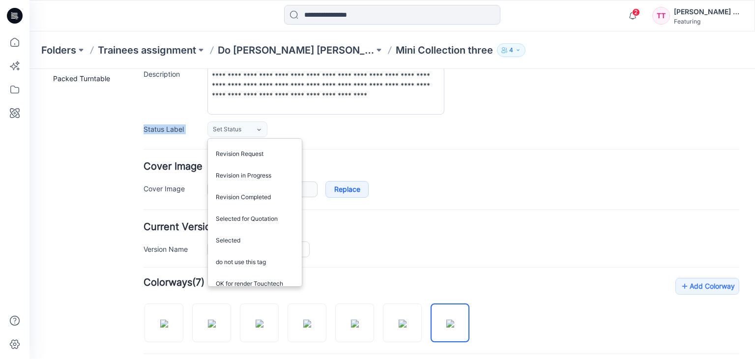
scroll to position [0, 0]
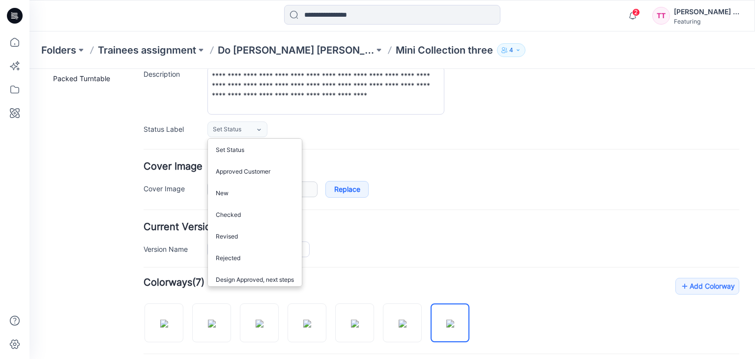
click at [342, 140] on form "**********" at bounding box center [442, 309] width 596 height 568
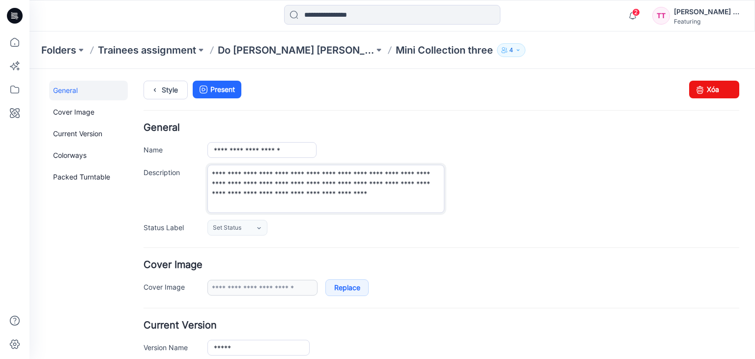
drag, startPoint x: 370, startPoint y: 197, endPoint x: 206, endPoint y: 176, distance: 165.6
click at [206, 176] on div "**********" at bounding box center [442, 189] width 596 height 48
click at [377, 215] on div "**********" at bounding box center [442, 179] width 596 height 113
click at [627, 85] on label "Changes Saved" at bounding box center [647, 90] width 61 height 18
click at [617, 88] on label "Changes Saved" at bounding box center [647, 90] width 61 height 18
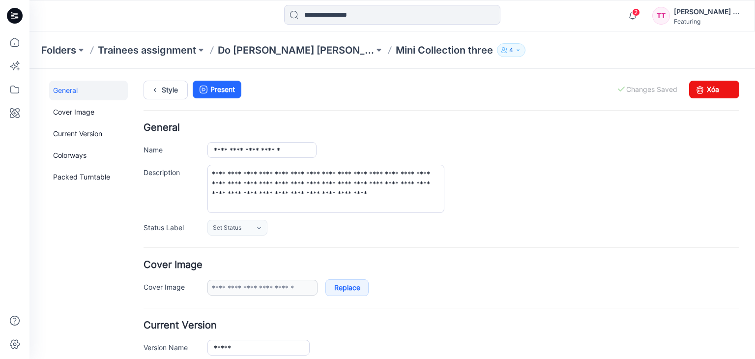
click at [617, 89] on label "Changes Saved" at bounding box center [647, 90] width 61 height 18
click at [221, 87] on link "Present" at bounding box center [217, 90] width 49 height 18
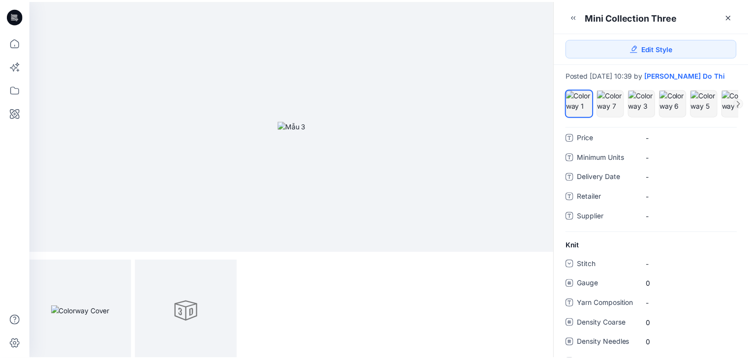
scroll to position [114, 0]
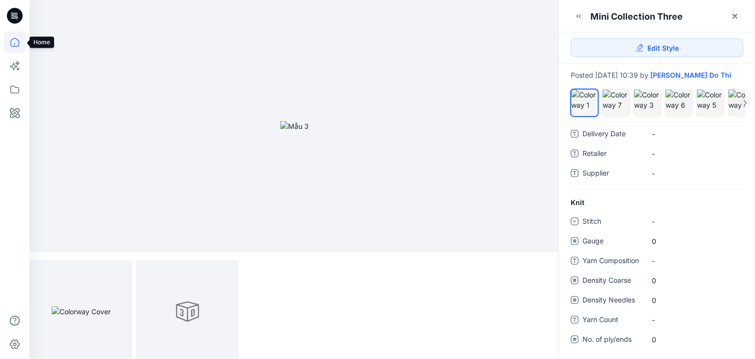
click at [18, 40] on icon at bounding box center [14, 42] width 9 height 9
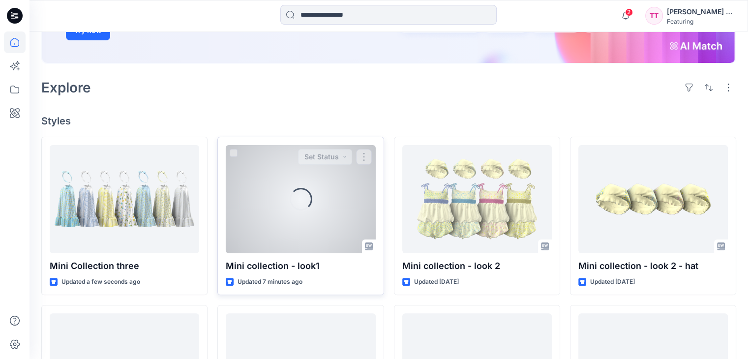
scroll to position [197, 0]
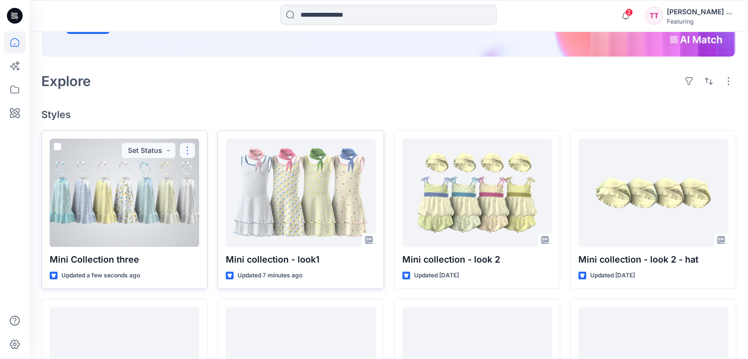
click at [193, 143] on button "button" at bounding box center [187, 151] width 16 height 16
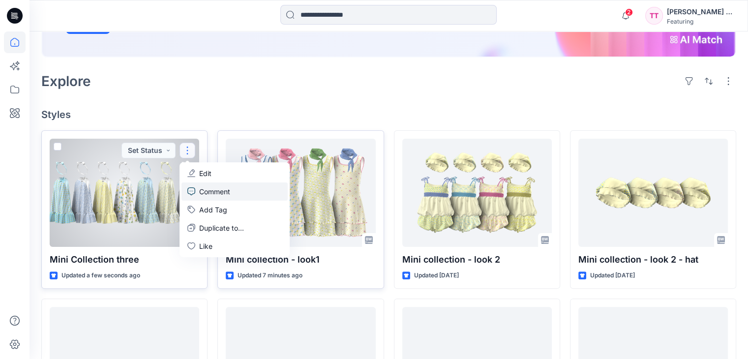
click at [237, 182] on link "Comment" at bounding box center [234, 191] width 106 height 18
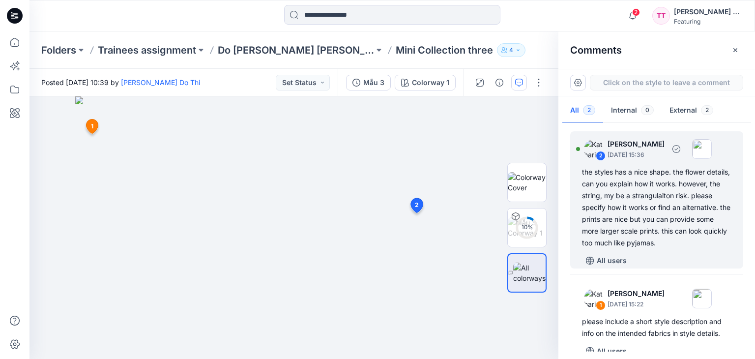
scroll to position [13, 0]
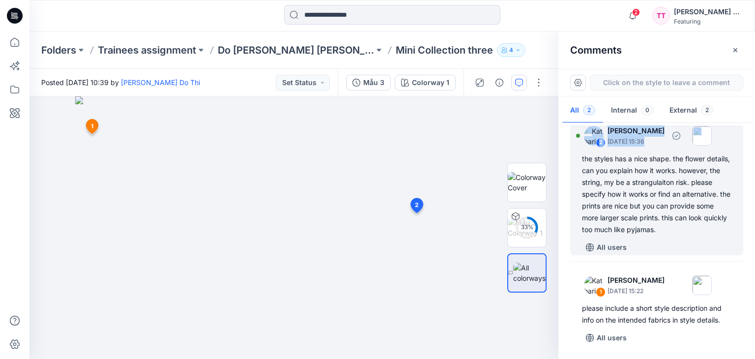
drag, startPoint x: 715, startPoint y: 242, endPoint x: 581, endPoint y: 156, distance: 160.1
click at [581, 156] on div "2 Katharina Bobrowski October 01, 2025 15:36 the styles has a nice shape. the f…" at bounding box center [656, 186] width 173 height 137
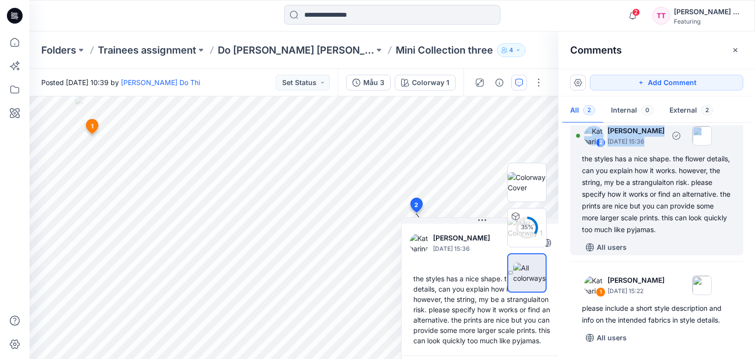
scroll to position [6, 0]
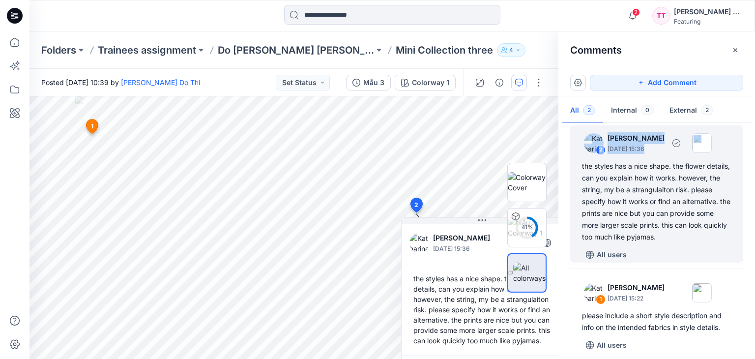
copy div "2 Katharina Bobrowski October 01, 2025 15:36"
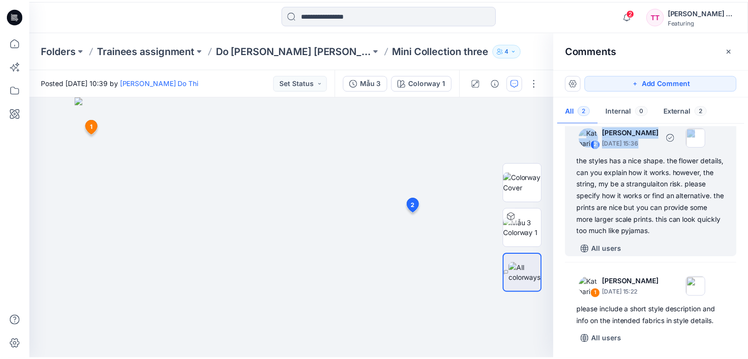
scroll to position [13, 0]
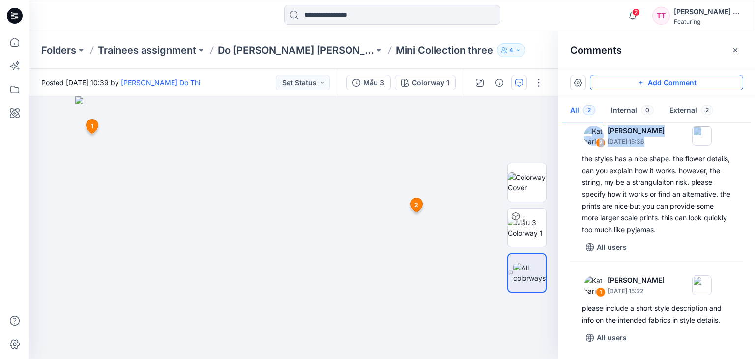
click at [664, 83] on button "Add Comment" at bounding box center [666, 83] width 153 height 16
click at [651, 83] on button "Click on the style to leave a comment" at bounding box center [666, 83] width 153 height 16
click at [653, 76] on button "Click on the style to leave a comment" at bounding box center [666, 83] width 153 height 16
click at [653, 84] on button "Click on the style to leave a comment" at bounding box center [666, 83] width 153 height 16
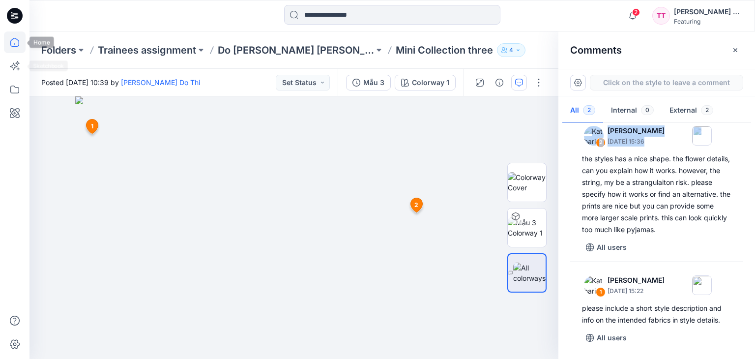
click at [17, 40] on icon at bounding box center [15, 42] width 22 height 22
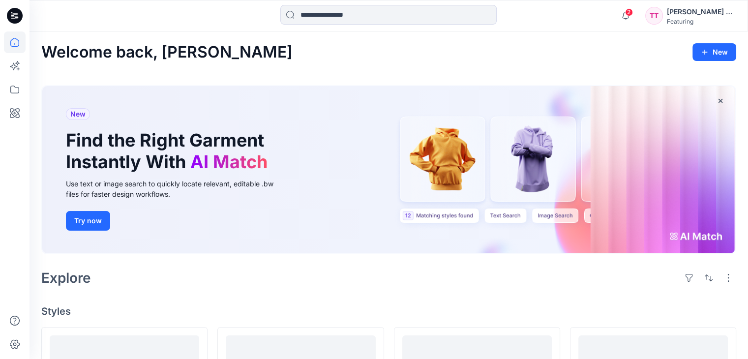
click at [10, 40] on icon at bounding box center [15, 42] width 22 height 22
click at [12, 40] on icon at bounding box center [15, 42] width 22 height 22
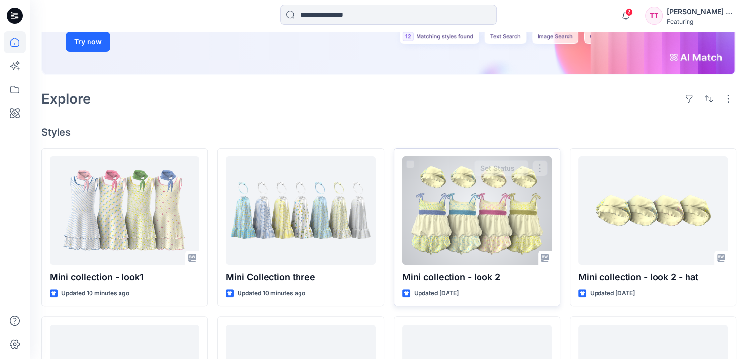
scroll to position [197, 0]
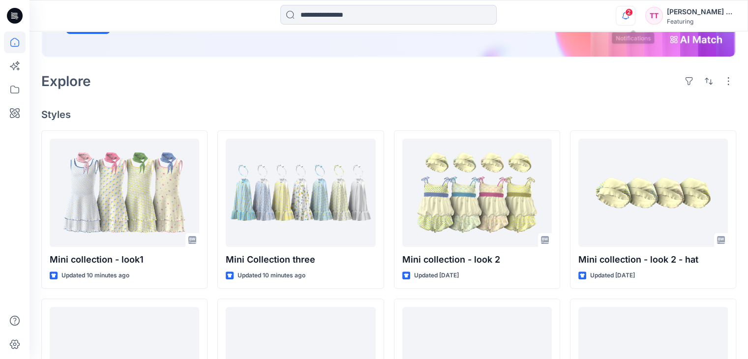
click at [635, 16] on icon "button" at bounding box center [625, 16] width 19 height 20
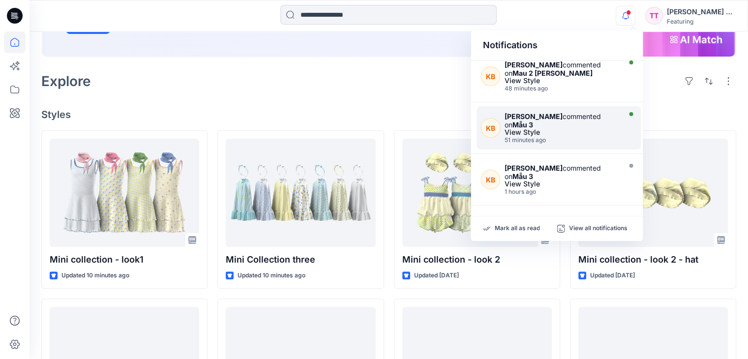
scroll to position [0, 0]
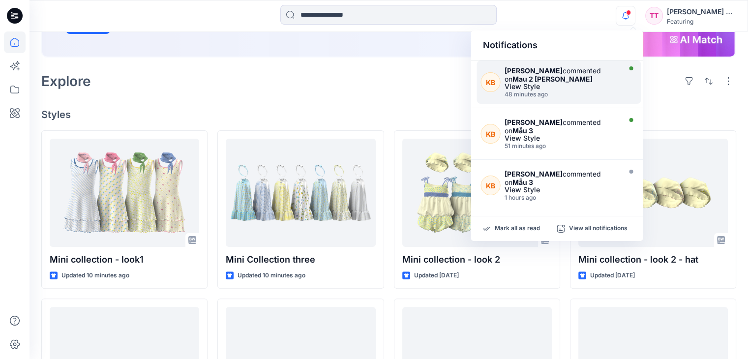
click at [563, 95] on div "48 minutes ago" at bounding box center [561, 94] width 114 height 7
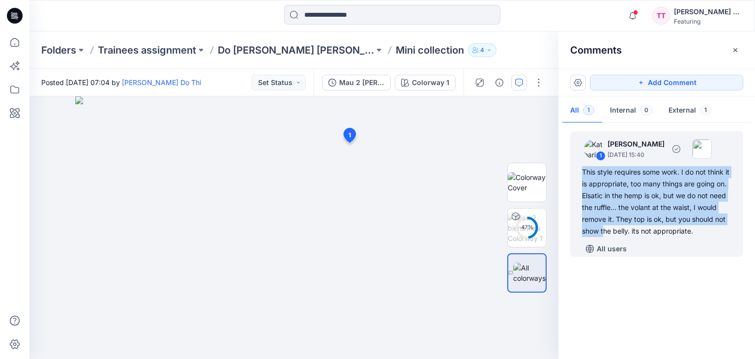
drag, startPoint x: 639, startPoint y: 237, endPoint x: 578, endPoint y: 169, distance: 91.6
click at [578, 169] on div "1 Katharina Bobrowski October 01, 2025 15:40 This style requires some work. I d…" at bounding box center [656, 193] width 173 height 125
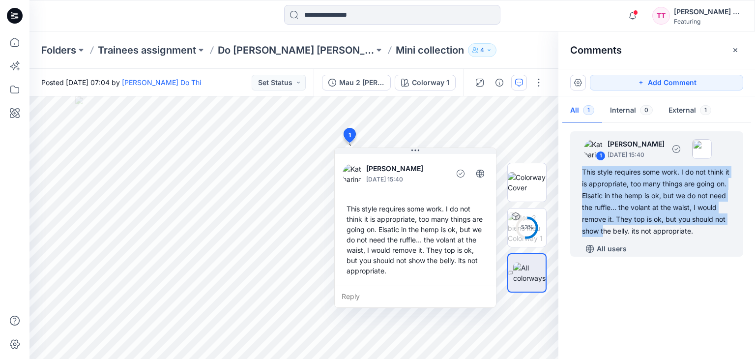
copy div "This style requires some work. I do not think it is appropriate, too many thing…"
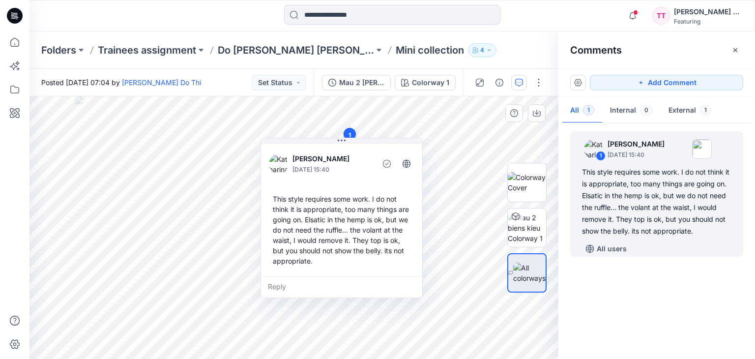
drag, startPoint x: 442, startPoint y: 272, endPoint x: 382, endPoint y: 262, distance: 61.8
click at [382, 261] on div "This style requires some work. I do not think it is appropriate, too many thing…" at bounding box center [342, 230] width 146 height 80
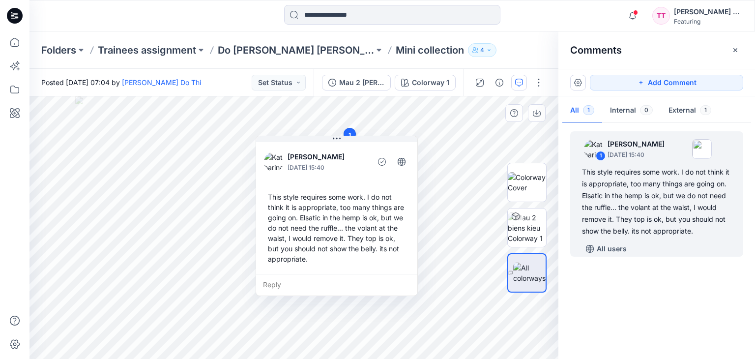
drag, startPoint x: 326, startPoint y: 265, endPoint x: 334, endPoint y: 261, distance: 8.9
click at [315, 264] on div "This style requires some work. I do not think it is appropriate, too many thing…" at bounding box center [337, 228] width 146 height 80
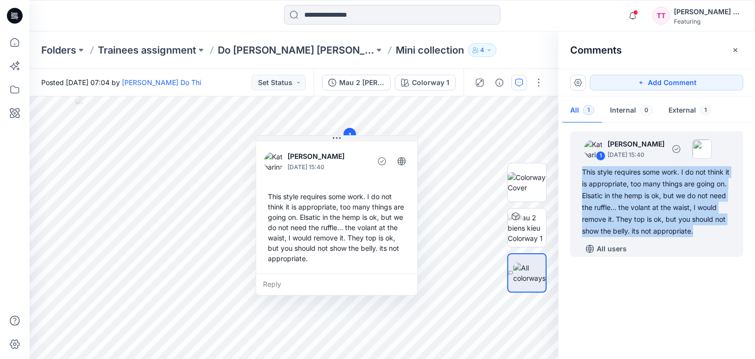
drag, startPoint x: 739, startPoint y: 230, endPoint x: 600, endPoint y: 180, distance: 148.0
click at [581, 169] on div "1 Katharina Bobrowski October 01, 2025 15:40 This style requires some work. I d…" at bounding box center [656, 193] width 173 height 125
copy div "This style requires some work. I do not think it is appropriate, too many thing…"
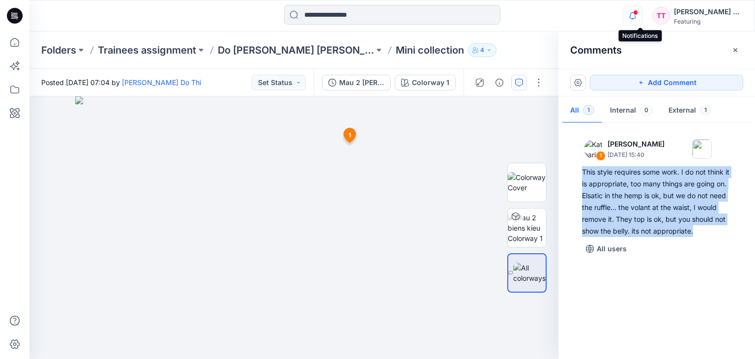
click at [636, 18] on icon "button" at bounding box center [632, 16] width 19 height 20
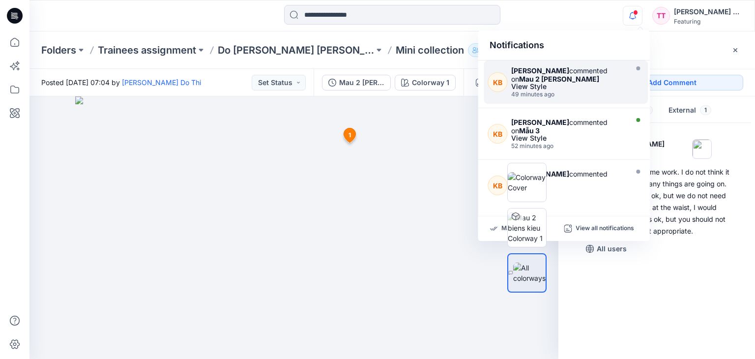
click at [558, 89] on div "Katharina Bobrowski commented on Mau 2 biens kieu View Style 49 minutes ago" at bounding box center [570, 81] width 119 height 31
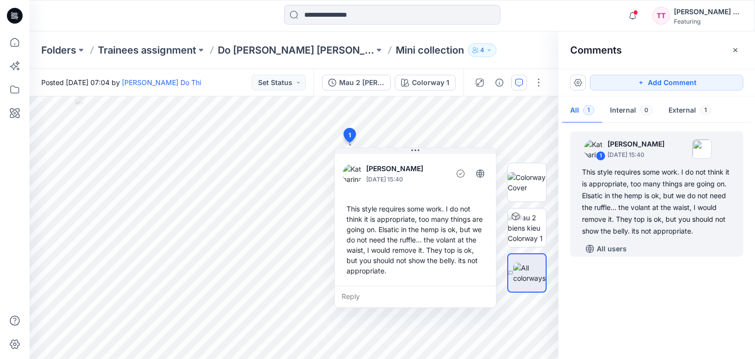
drag, startPoint x: 622, startPoint y: 313, endPoint x: 618, endPoint y: 313, distance: 4.9
click at [622, 313] on div "1 Katharina Bobrowski October 01, 2025 15:40 This style requires some work. I d…" at bounding box center [657, 238] width 197 height 226
click at [13, 53] on icon at bounding box center [15, 42] width 22 height 22
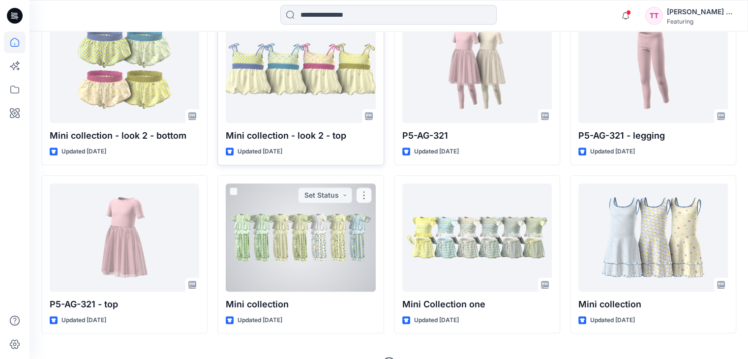
scroll to position [490, 0]
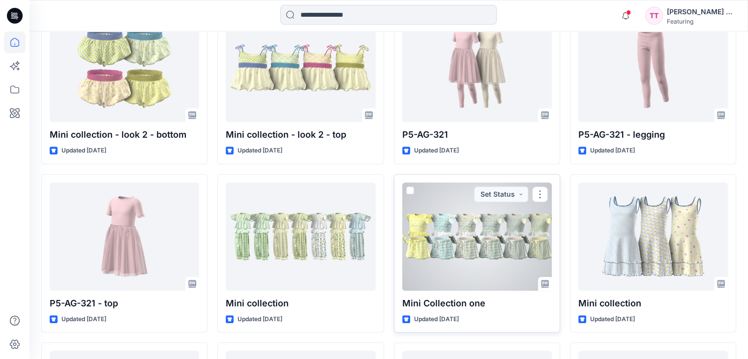
click at [515, 251] on div at bounding box center [476, 236] width 149 height 108
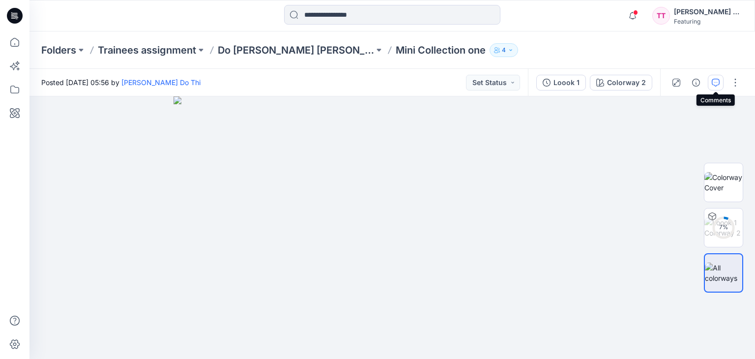
click at [717, 84] on icon "button" at bounding box center [716, 83] width 8 height 8
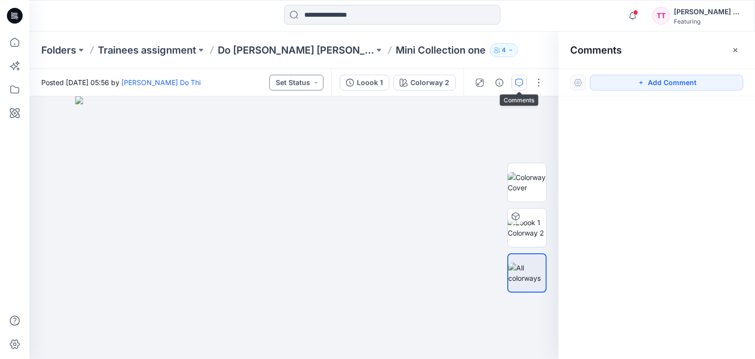
click at [515, 81] on icon "button" at bounding box center [519, 83] width 8 height 8
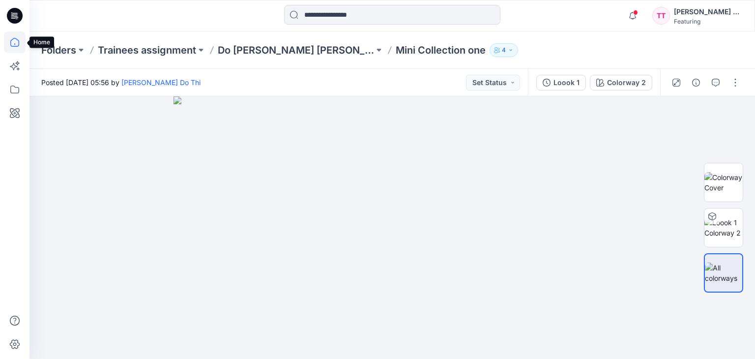
click at [11, 46] on icon at bounding box center [14, 42] width 9 height 9
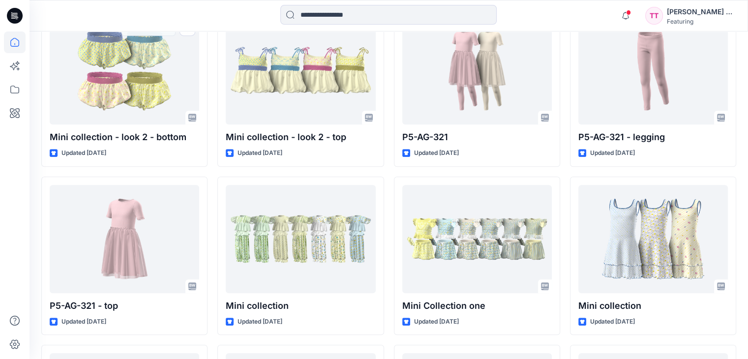
scroll to position [492, 0]
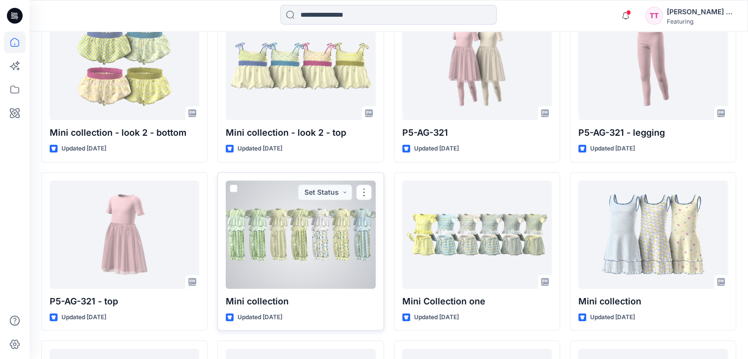
click at [336, 241] on div at bounding box center [300, 234] width 149 height 108
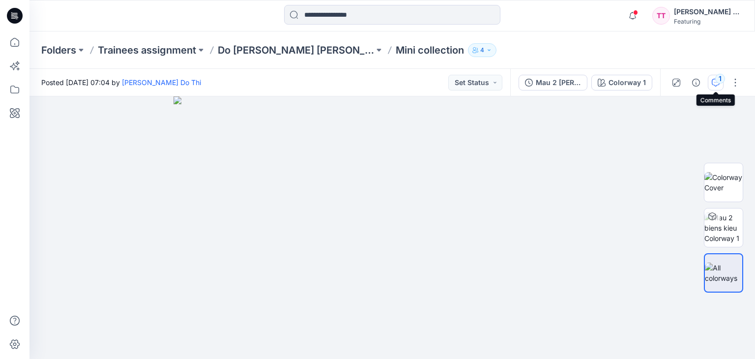
click at [716, 83] on icon "button" at bounding box center [716, 83] width 8 height 8
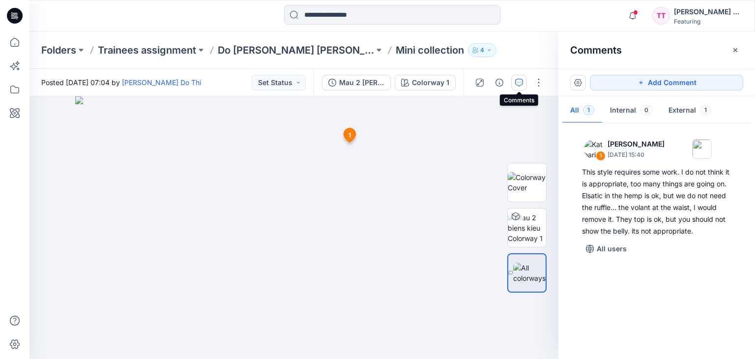
click at [624, 282] on div "1 Katharina Bobrowski October 01, 2025 15:40 This style requires some work. I d…" at bounding box center [657, 238] width 197 height 226
click at [535, 233] on img at bounding box center [527, 227] width 38 height 31
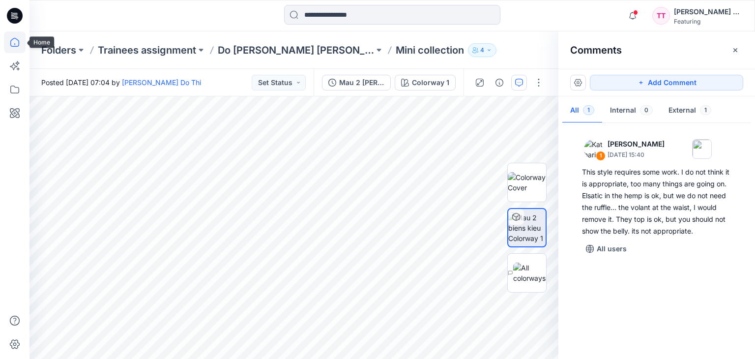
click at [22, 44] on icon at bounding box center [15, 42] width 22 height 22
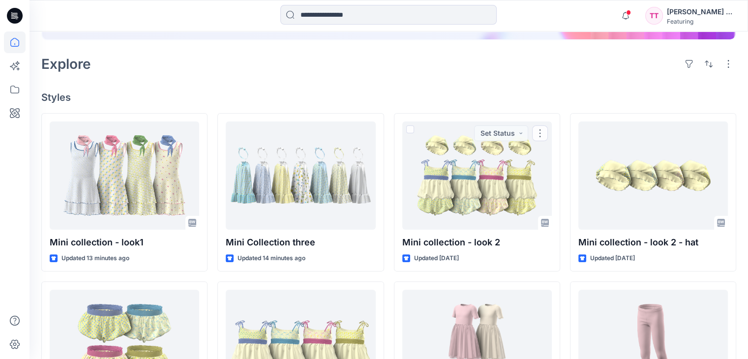
scroll to position [197, 0]
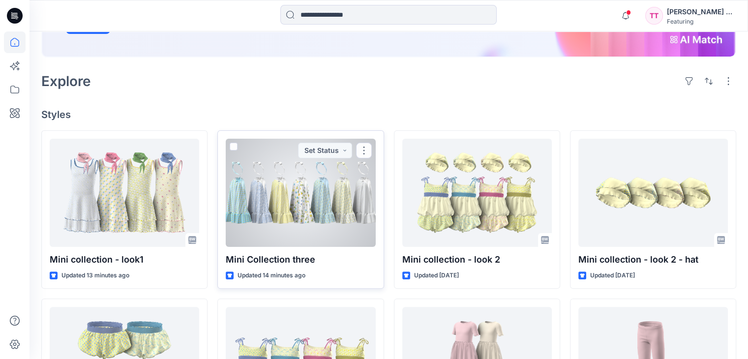
click at [285, 179] on div at bounding box center [300, 193] width 149 height 108
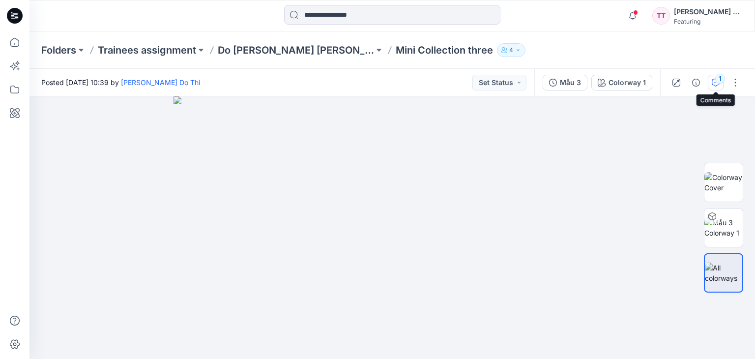
click at [718, 80] on div "1" at bounding box center [720, 79] width 10 height 10
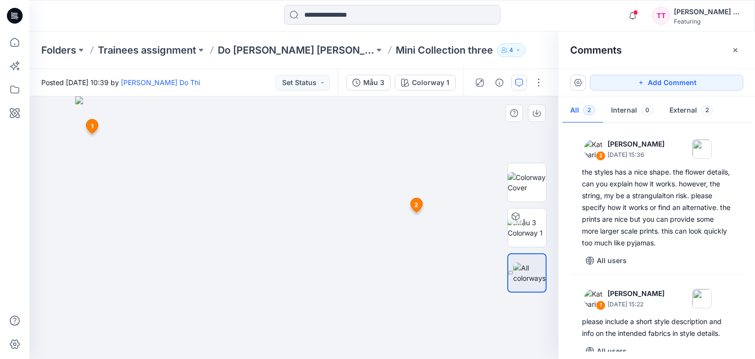
click at [94, 189] on img at bounding box center [293, 227] width 437 height 263
click at [13, 41] on icon at bounding box center [15, 42] width 22 height 22
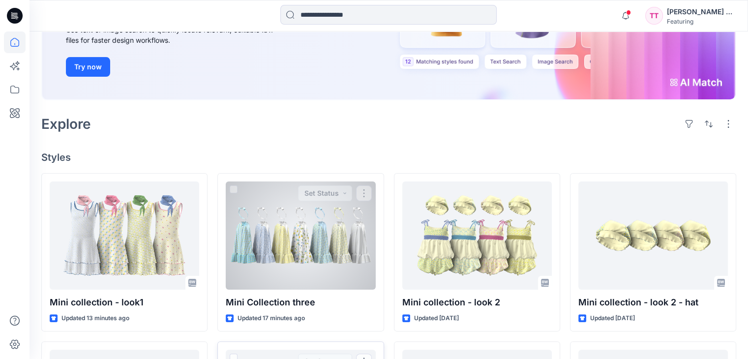
scroll to position [147, 0]
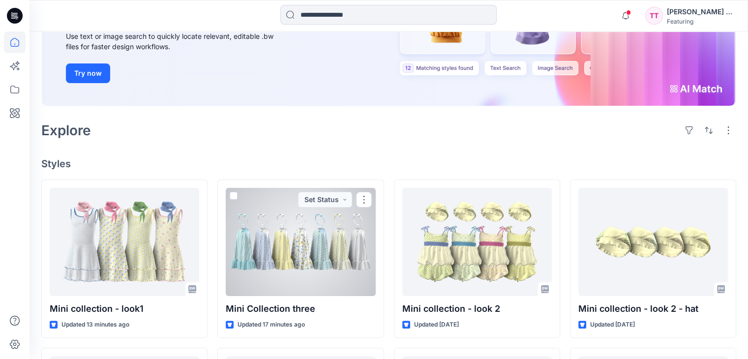
click at [329, 241] on div at bounding box center [300, 242] width 149 height 108
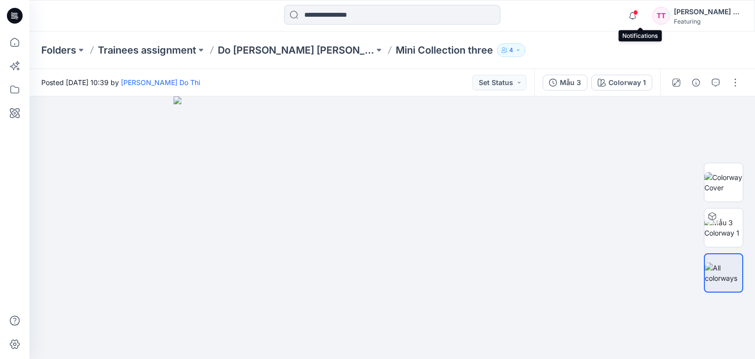
click at [638, 12] on span at bounding box center [635, 12] width 5 height 5
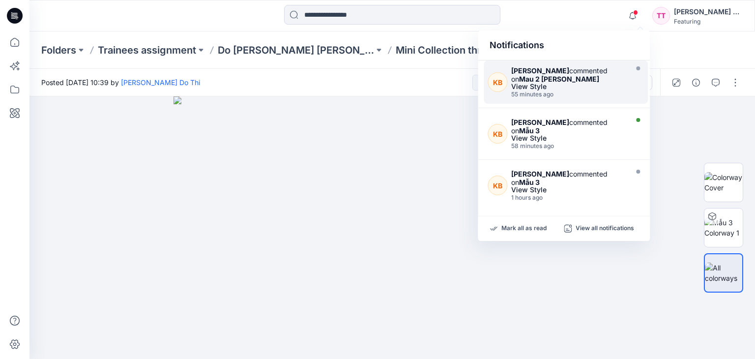
click at [578, 88] on div "View Style" at bounding box center [568, 86] width 114 height 7
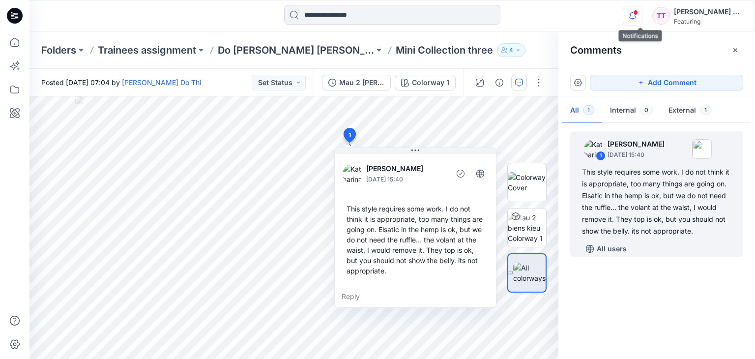
click at [637, 16] on icon "button" at bounding box center [632, 16] width 19 height 20
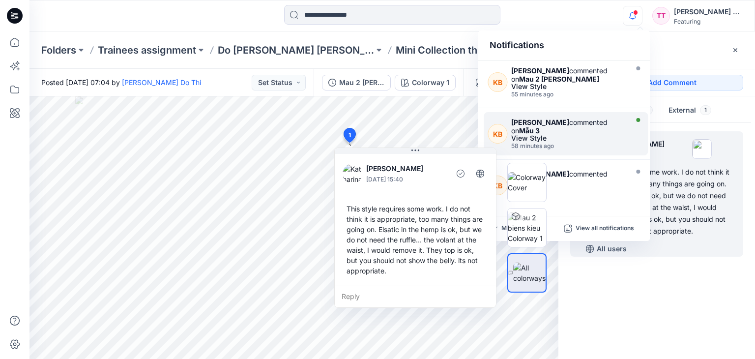
click at [572, 130] on div "[PERSON_NAME] commented on Mẫu 3" at bounding box center [568, 126] width 114 height 17
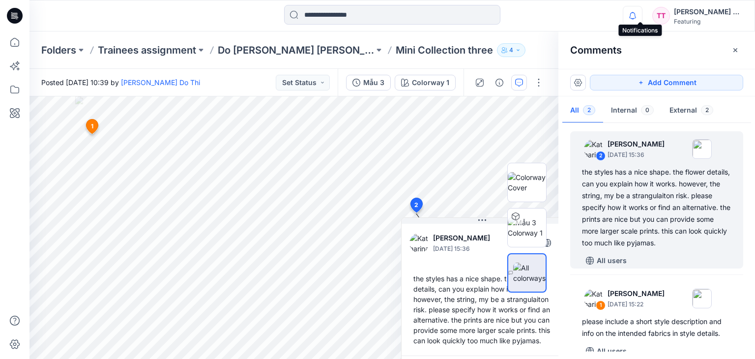
click at [640, 17] on icon "button" at bounding box center [632, 16] width 19 height 20
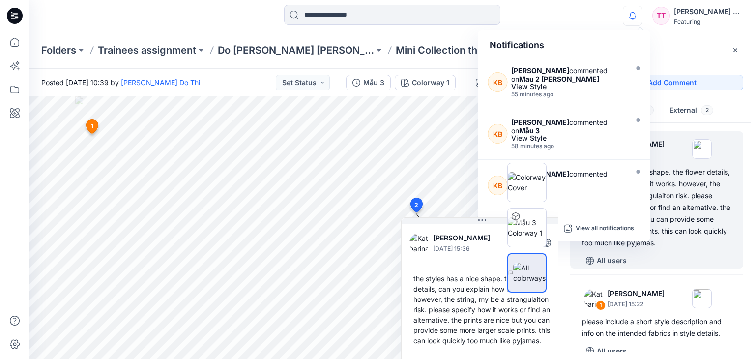
click at [632, 27] on div "Notifications KB Katharina Bobrowski commented on Mau 2 biens kieu View Style 5…" at bounding box center [392, 15] width 726 height 31
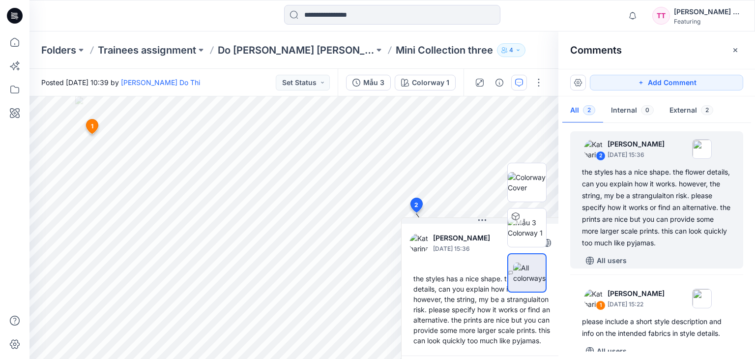
click at [516, 45] on div "Folders Trainees assignment Do [PERSON_NAME] [PERSON_NAME] Mini Collection thre…" at bounding box center [353, 50] width 625 height 14
click at [14, 46] on icon at bounding box center [14, 42] width 9 height 9
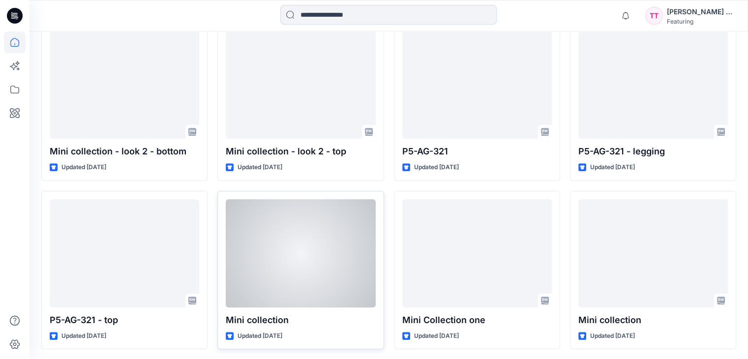
scroll to position [490, 0]
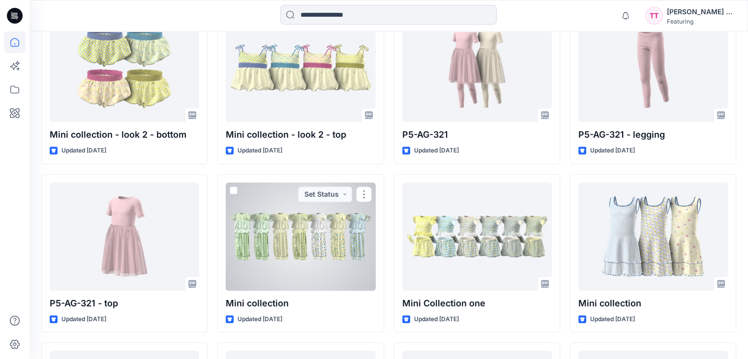
click at [297, 216] on div at bounding box center [300, 236] width 149 height 108
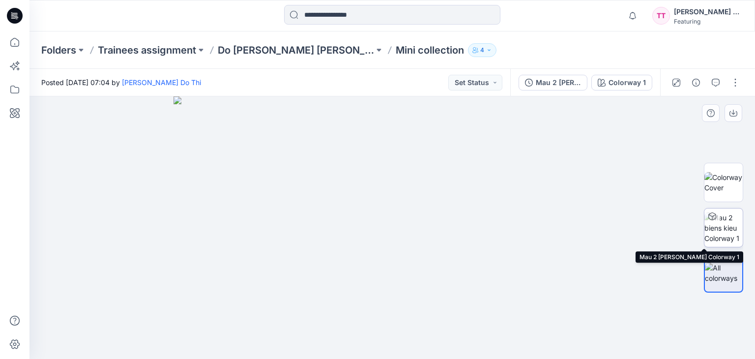
click at [729, 229] on img at bounding box center [724, 227] width 38 height 31
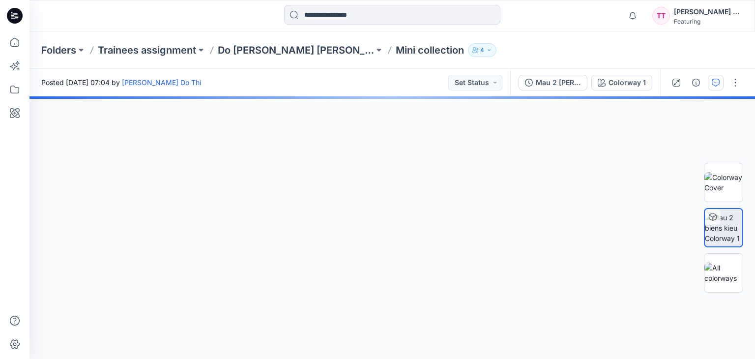
click at [719, 84] on icon "button" at bounding box center [716, 83] width 8 height 8
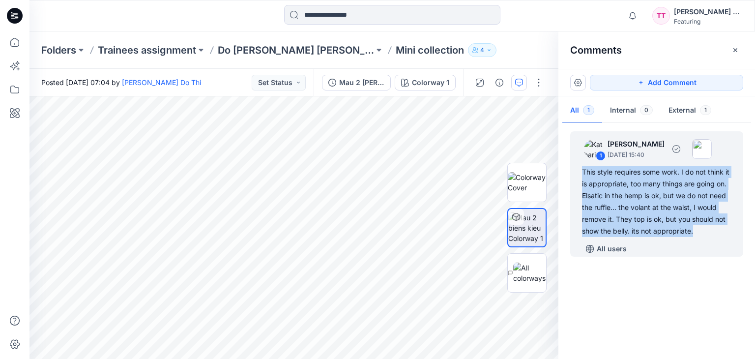
drag, startPoint x: 730, startPoint y: 236, endPoint x: 582, endPoint y: 173, distance: 160.6
click at [582, 173] on div "This style requires some work. I do not think it is appropriate, too many thing…" at bounding box center [656, 201] width 149 height 71
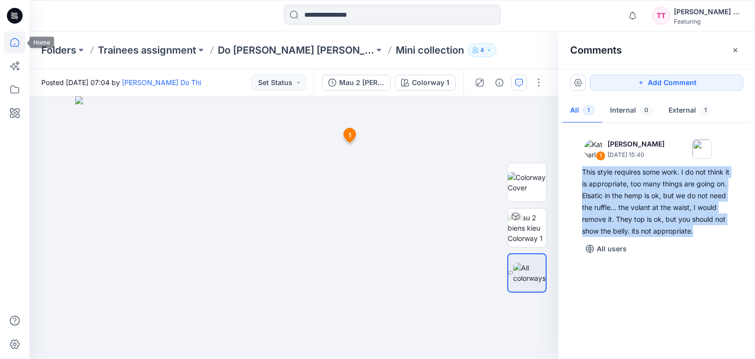
click at [16, 42] on icon at bounding box center [15, 42] width 22 height 22
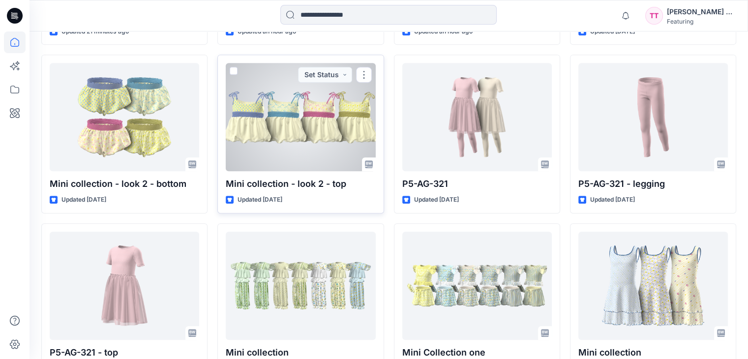
scroll to position [442, 0]
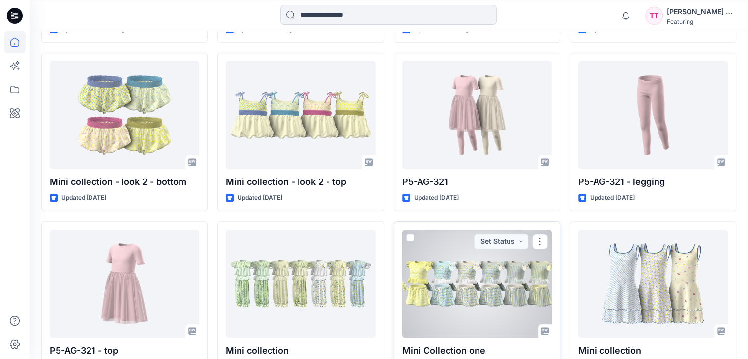
click at [489, 259] on div at bounding box center [476, 284] width 149 height 108
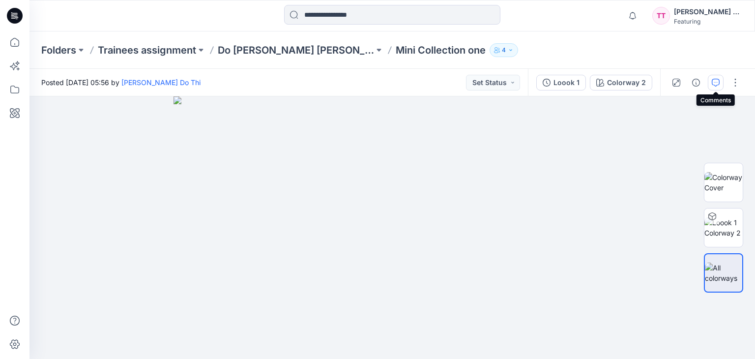
click at [720, 85] on icon "button" at bounding box center [716, 83] width 8 height 8
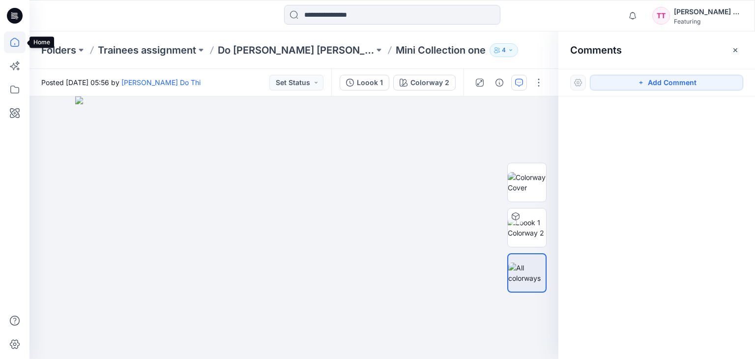
click at [17, 38] on icon at bounding box center [15, 42] width 22 height 22
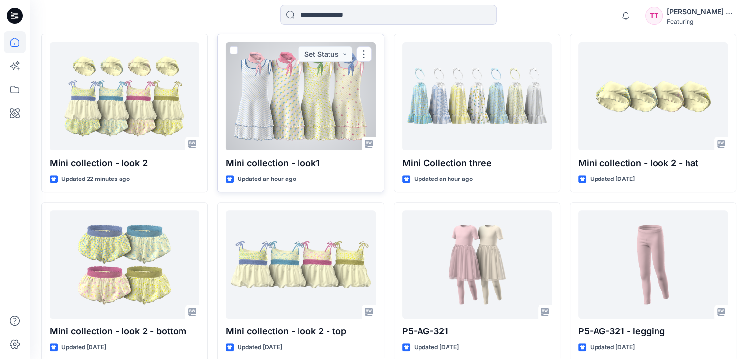
scroll to position [295, 0]
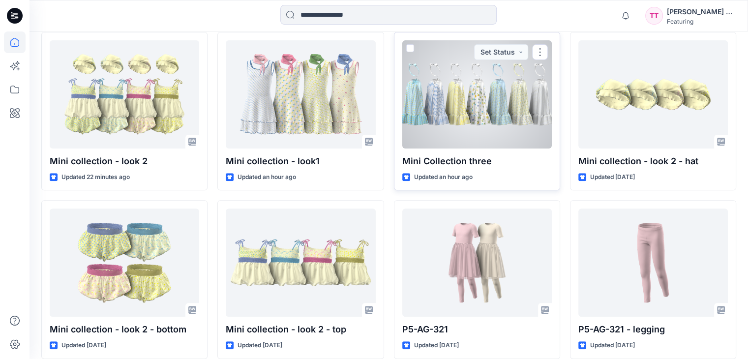
click at [452, 87] on div at bounding box center [476, 94] width 149 height 108
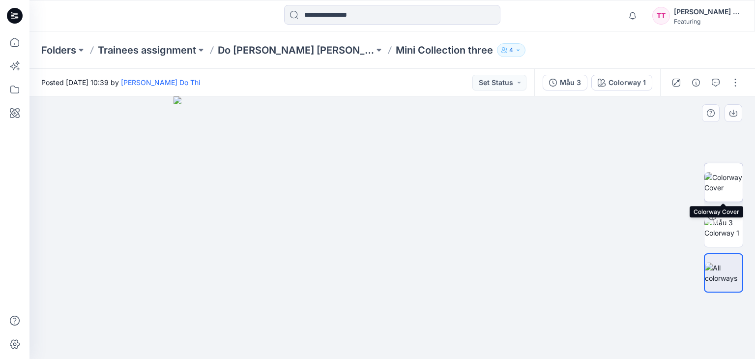
click at [720, 174] on img at bounding box center [724, 182] width 38 height 21
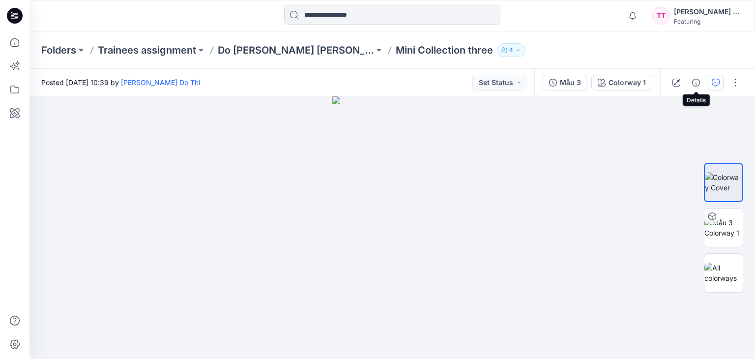
click at [709, 80] on button "button" at bounding box center [716, 83] width 16 height 16
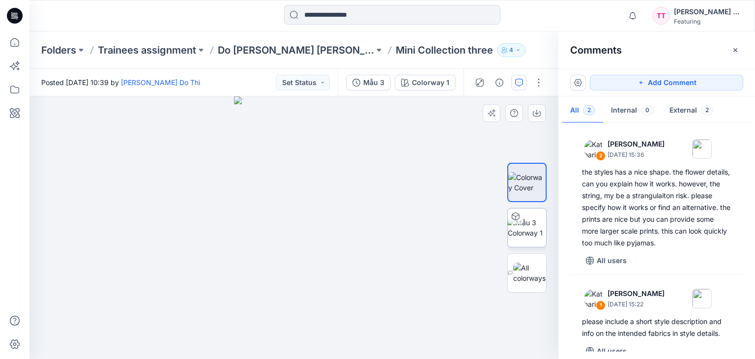
click at [541, 217] on img at bounding box center [527, 227] width 38 height 21
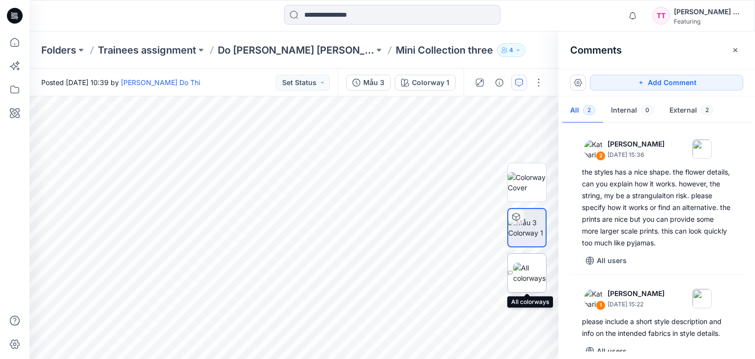
click at [530, 272] on img at bounding box center [529, 273] width 33 height 21
